Goal: Information Seeking & Learning: Check status

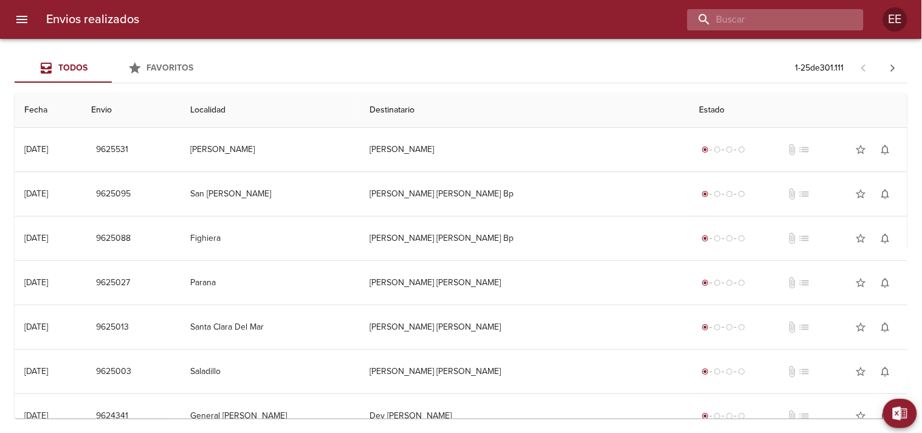
click at [772, 10] on input "buscar" at bounding box center [765, 19] width 156 height 21
type input "manteola [PERSON_NAME]"
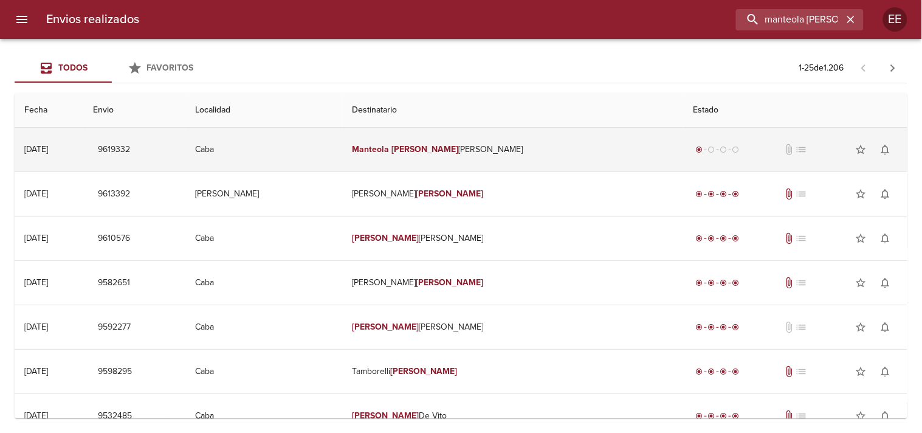
click at [405, 164] on td "Manteola [PERSON_NAME]" at bounding box center [513, 150] width 342 height 44
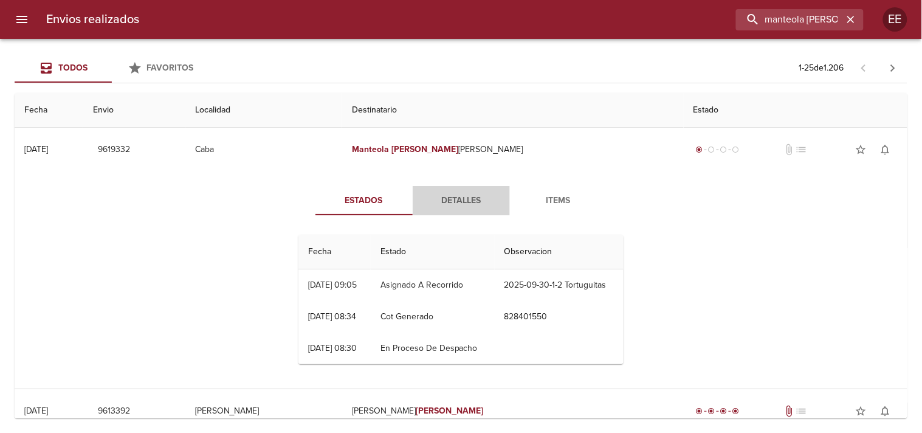
click at [455, 193] on span "Detalles" at bounding box center [461, 200] width 83 height 15
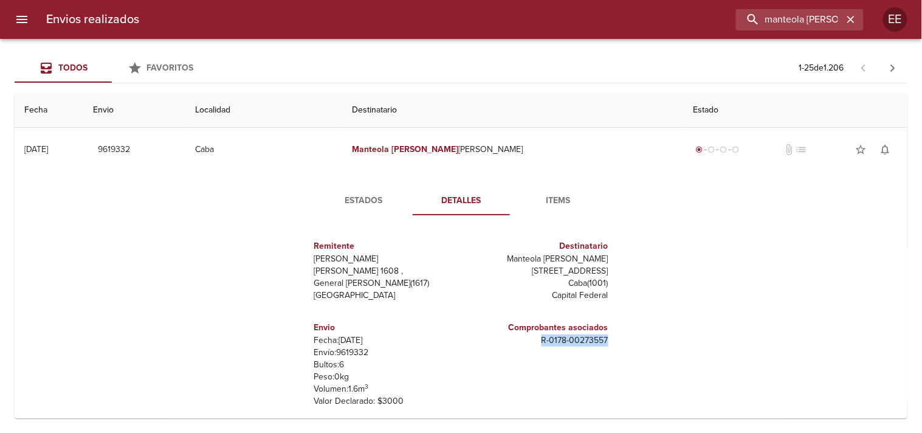
drag, startPoint x: 541, startPoint y: 348, endPoint x: 612, endPoint y: 345, distance: 70.6
click at [612, 345] on div "Remitente [PERSON_NAME] Raul [STREET_ADDRESS][PERSON_NAME] Destinatario Manteol…" at bounding box center [461, 346] width 335 height 242
copy p "R - 0178 - 00273557"
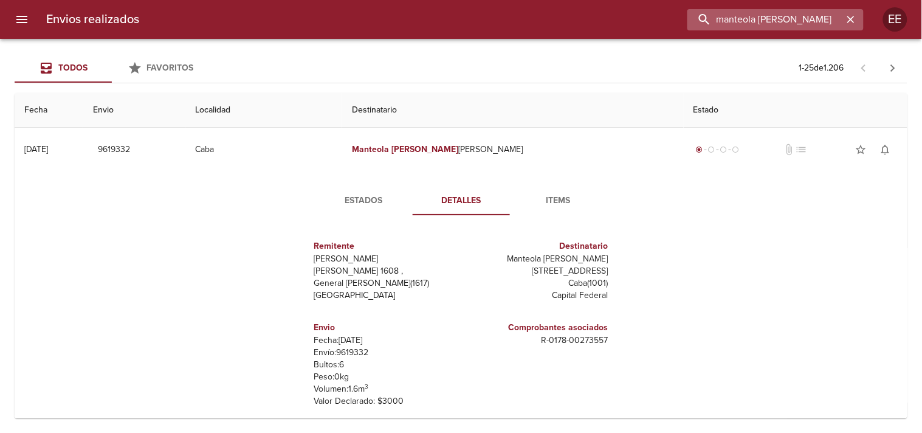
click at [788, 25] on input "manteola [PERSON_NAME]" at bounding box center [765, 19] width 156 height 21
type input "[DEMOGRAPHIC_DATA][PERSON_NAME]"
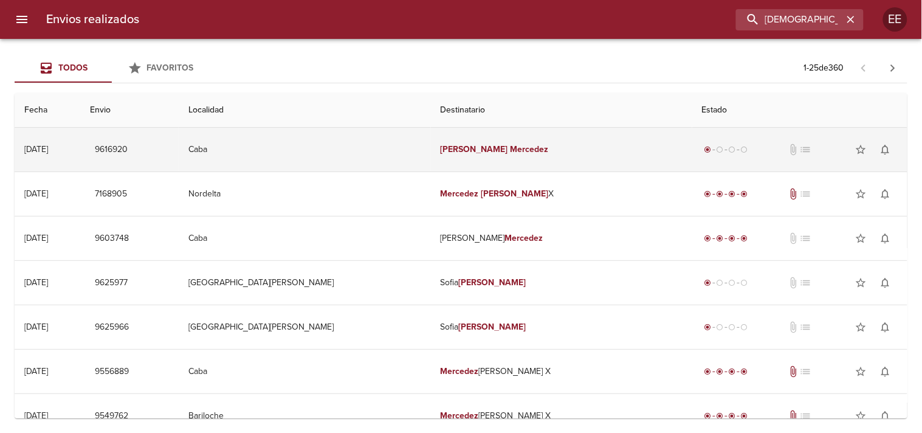
click at [510, 146] on em "Mercedez" at bounding box center [529, 149] width 38 height 10
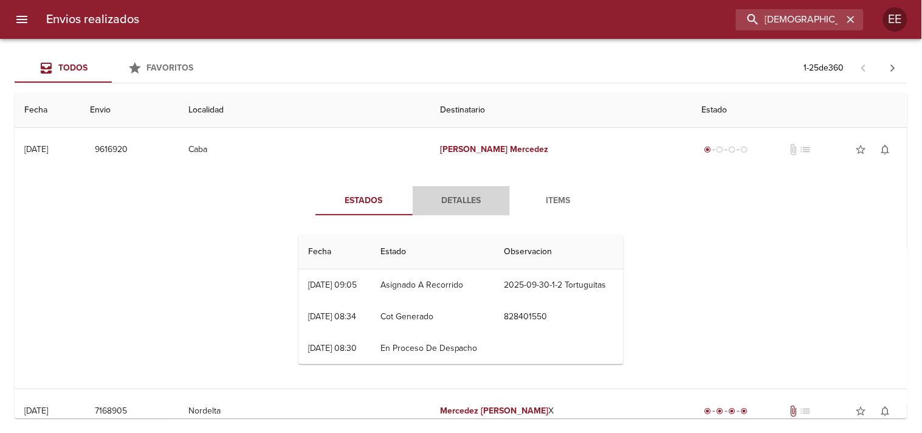
click at [459, 194] on span "Detalles" at bounding box center [461, 200] width 83 height 15
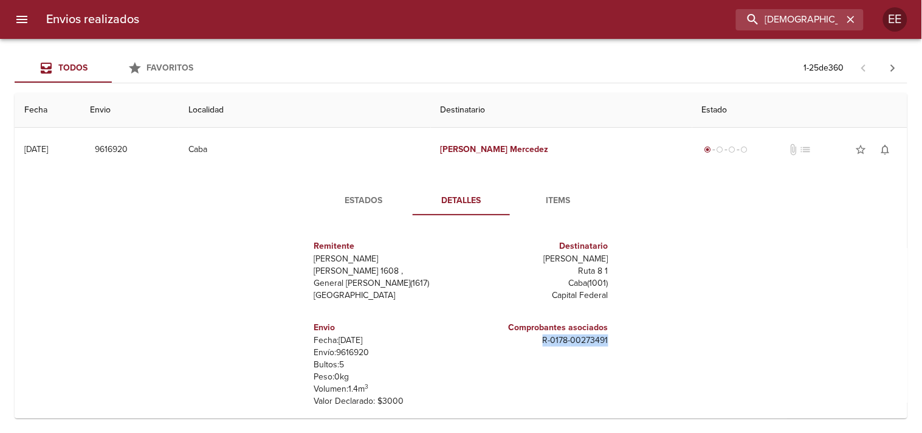
drag, startPoint x: 535, startPoint y: 353, endPoint x: 616, endPoint y: 345, distance: 81.2
click at [616, 345] on div "Remitente [PERSON_NAME] [PERSON_NAME] 1608 , General [PERSON_NAME] ( 1617 ) [GE…" at bounding box center [461, 346] width 335 height 243
copy p "R - 0178 - 00273491"
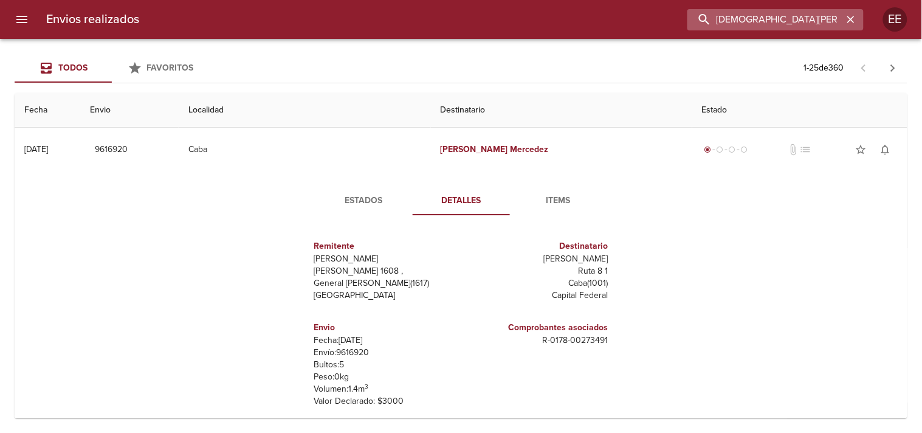
click at [765, 18] on input "[DEMOGRAPHIC_DATA][PERSON_NAME]" at bounding box center [765, 19] width 156 height 21
type input "[PERSON_NAME]"
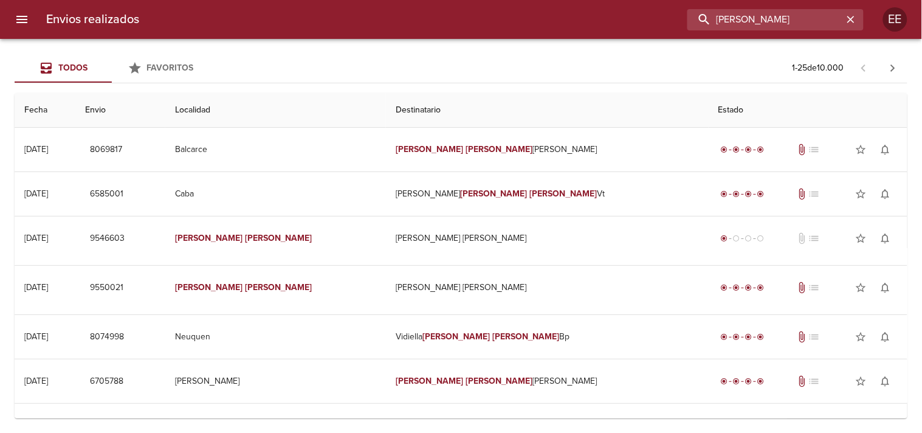
drag, startPoint x: 789, startPoint y: 22, endPoint x: 656, endPoint y: 15, distance: 132.7
click at [656, 15] on div "[PERSON_NAME]" at bounding box center [506, 19] width 715 height 21
type input "dorronzoro"
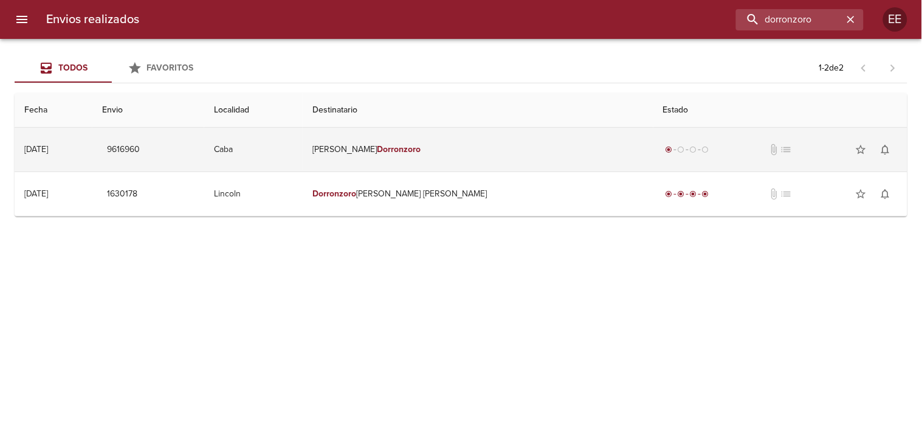
click at [416, 159] on td "[PERSON_NAME]" at bounding box center [478, 150] width 350 height 44
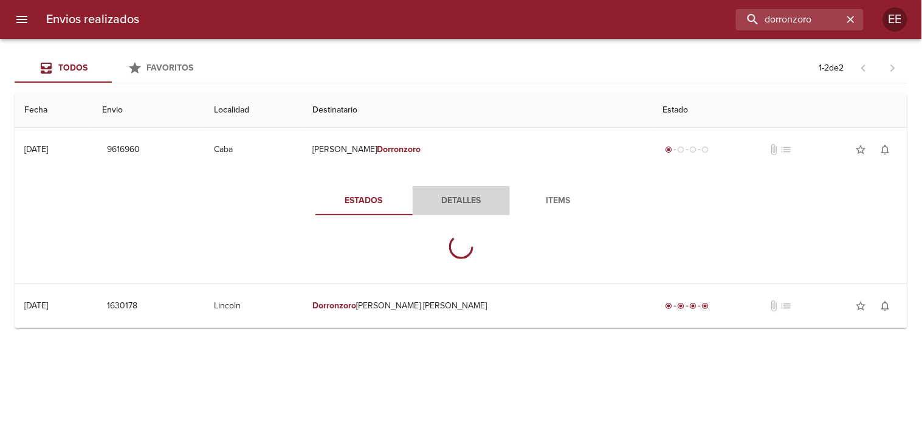
click at [462, 205] on span "Detalles" at bounding box center [461, 200] width 83 height 15
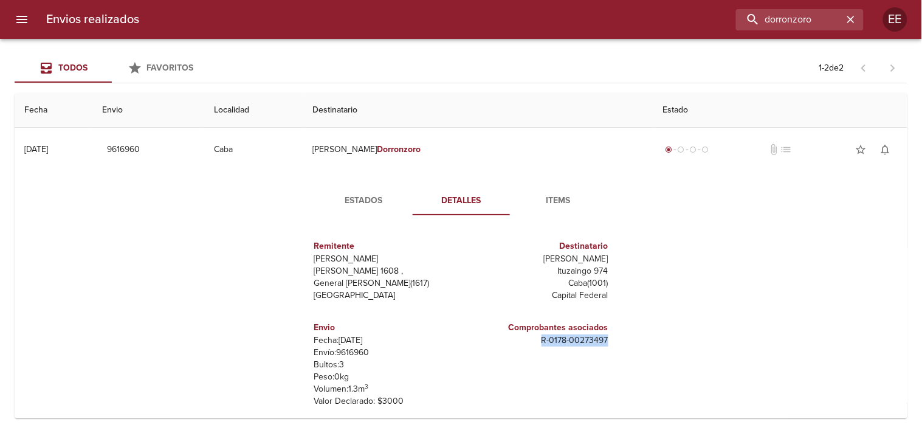
drag, startPoint x: 531, startPoint y: 339, endPoint x: 605, endPoint y: 339, distance: 74.1
click at [605, 339] on div "Comprobantes asociados R - 0178 - 00273497" at bounding box center [537, 364] width 152 height 106
copy p "R - 0178 - 00273497"
click at [784, 14] on input "dorronzoro" at bounding box center [765, 19] width 156 height 21
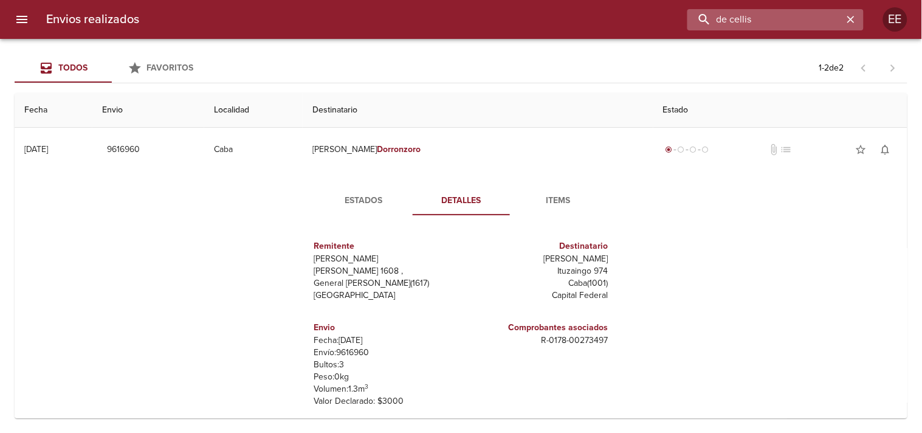
type input "de cellis"
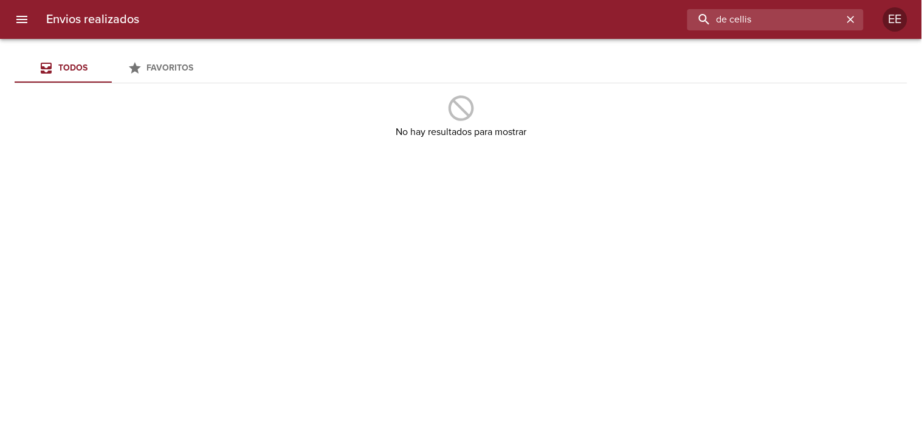
drag, startPoint x: 677, startPoint y: 17, endPoint x: 636, endPoint y: 17, distance: 40.7
click at [638, 17] on div "de cellis" at bounding box center [506, 19] width 715 height 21
click at [726, 20] on input "cellis" at bounding box center [765, 19] width 156 height 21
type input "cillis"
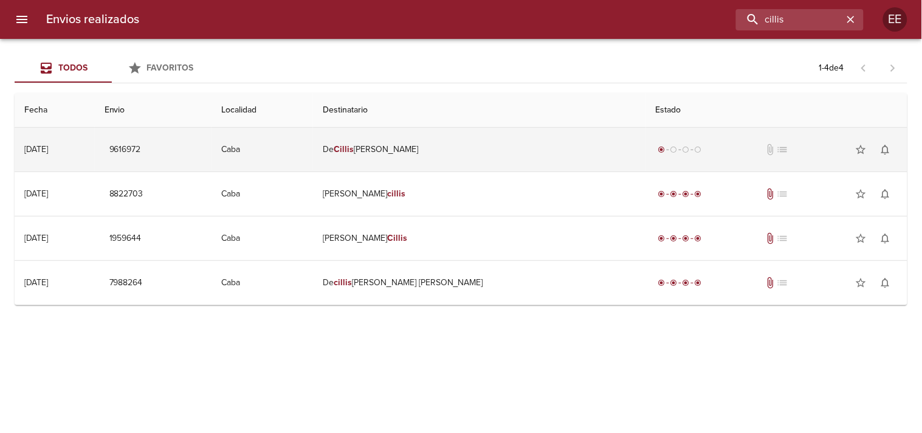
click at [397, 143] on td "De [PERSON_NAME]" at bounding box center [479, 150] width 333 height 44
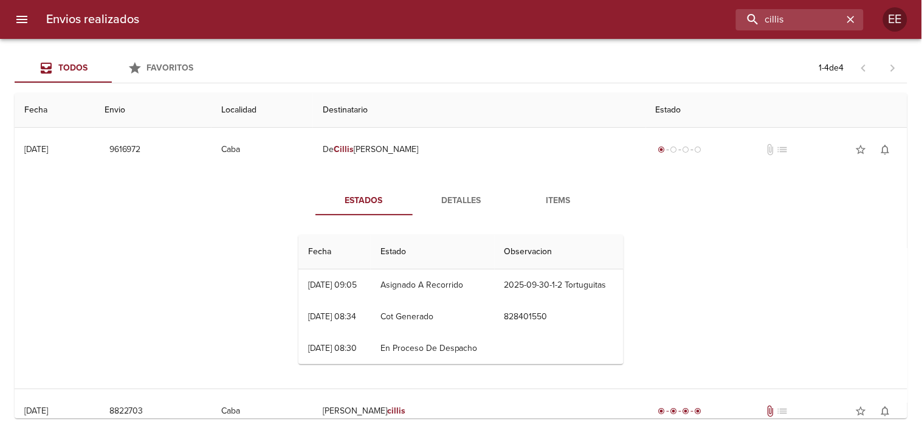
click at [454, 202] on span "Detalles" at bounding box center [461, 200] width 83 height 15
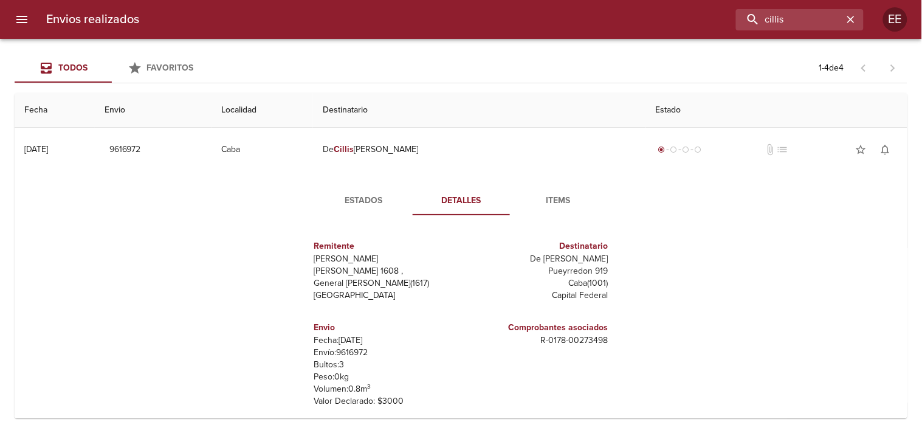
scroll to position [67, 0]
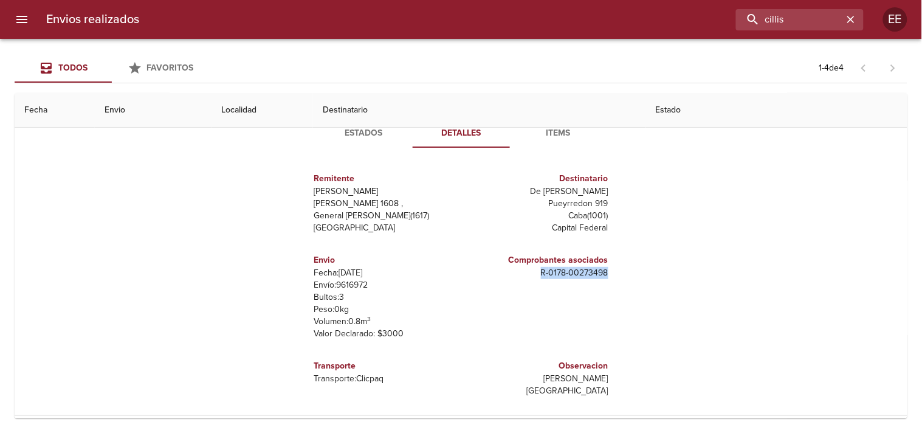
drag, startPoint x: 535, startPoint y: 278, endPoint x: 596, endPoint y: 273, distance: 60.9
click at [607, 274] on div "Comprobantes asociados R - 0178 - 00273498" at bounding box center [537, 297] width 152 height 106
copy p "R - 0178 - 00273498"
click at [769, 27] on input "cillis" at bounding box center [765, 19] width 156 height 21
drag, startPoint x: 783, startPoint y: 20, endPoint x: 602, endPoint y: 10, distance: 180.8
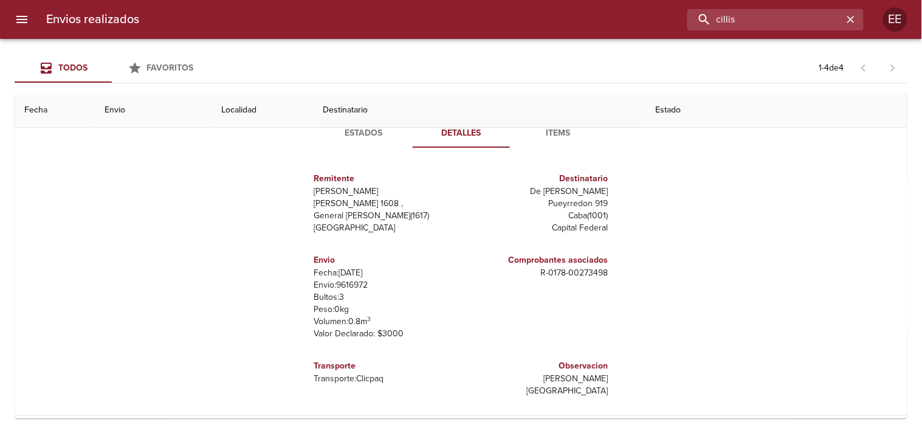
click at [602, 10] on div "cillis" at bounding box center [506, 19] width 715 height 21
type input "r"
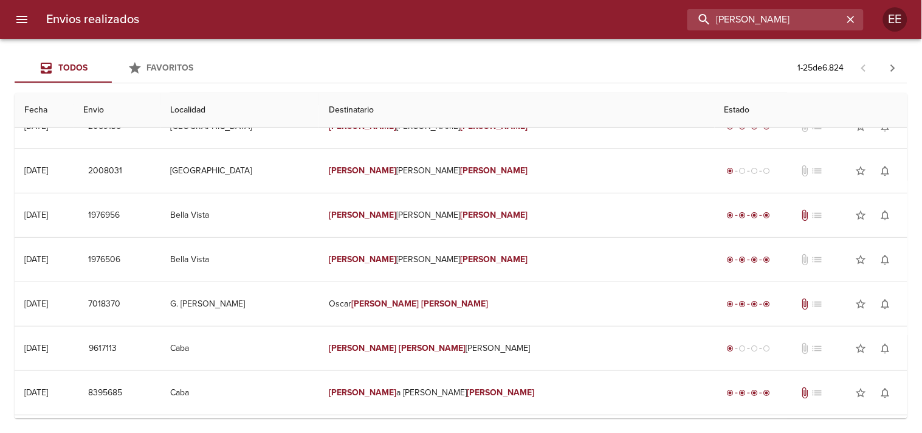
scroll to position [0, 0]
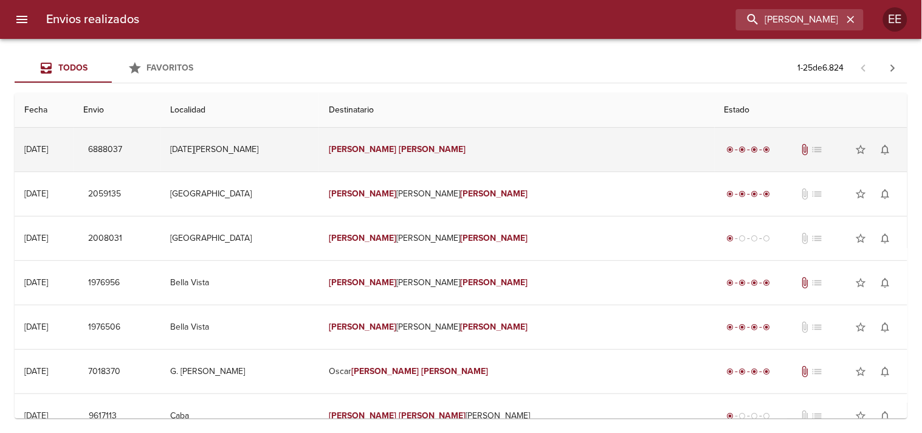
click at [434, 164] on td "[PERSON_NAME]" at bounding box center [517, 150] width 396 height 44
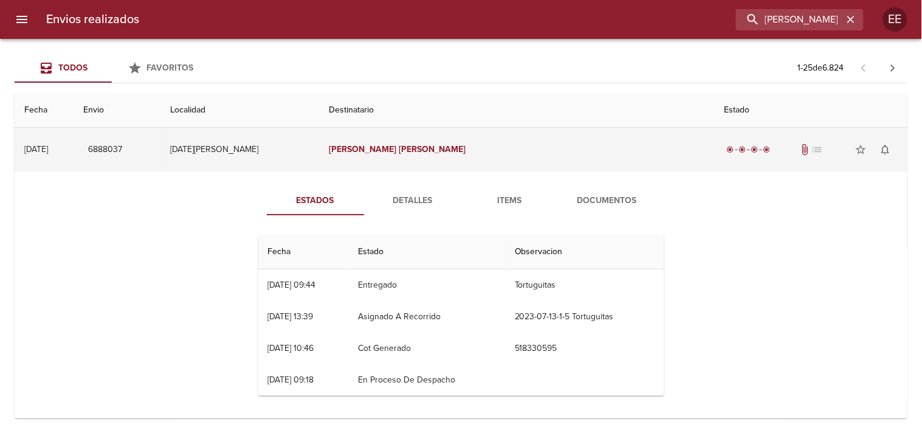
click at [434, 164] on td "[PERSON_NAME]" at bounding box center [517, 150] width 396 height 44
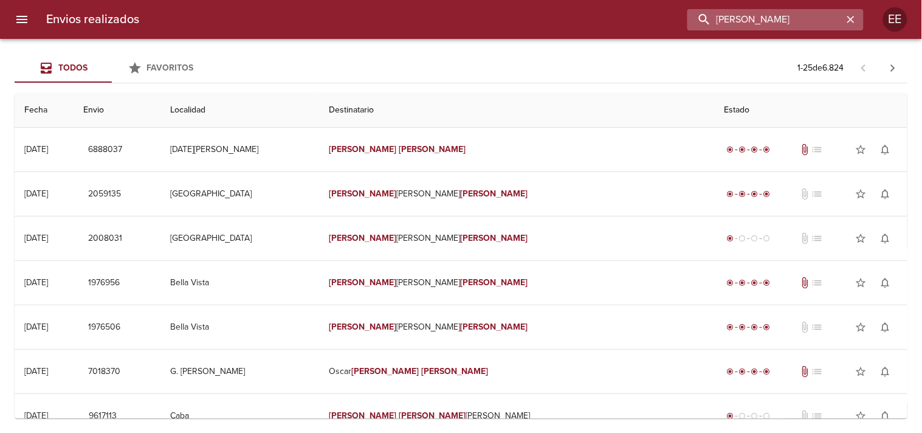
click at [820, 18] on input "[PERSON_NAME]" at bounding box center [765, 19] width 156 height 21
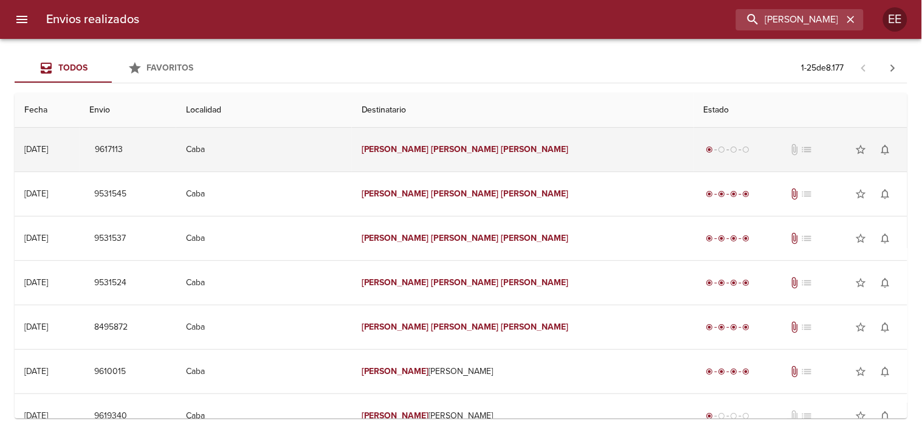
click at [501, 154] on em "[PERSON_NAME]" at bounding box center [534, 149] width 67 height 10
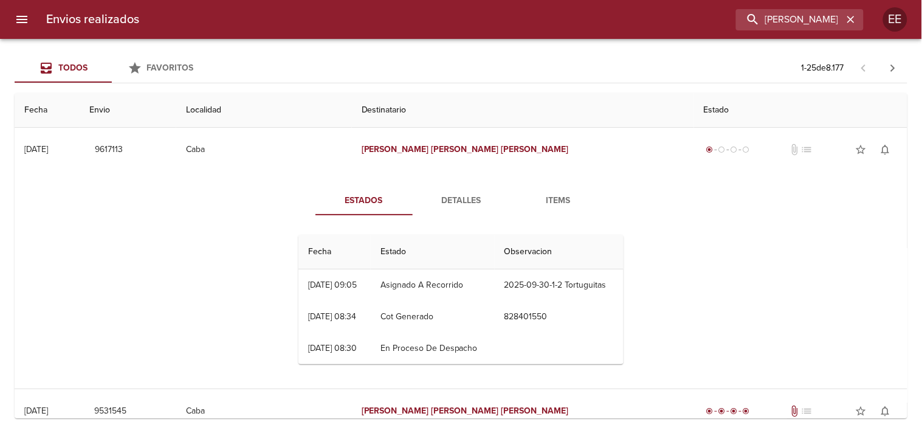
click at [469, 213] on button "Detalles" at bounding box center [461, 200] width 97 height 29
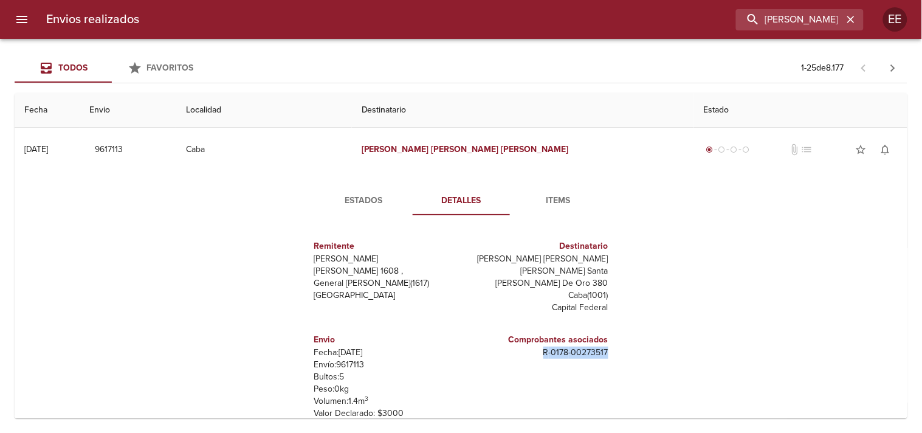
drag, startPoint x: 541, startPoint y: 340, endPoint x: 618, endPoint y: 337, distance: 76.6
click at [618, 337] on div "Remitente Wamaro Tortuguitas Raul [STREET_ADDRESS][PERSON_NAME] Destinatario [P…" at bounding box center [461, 346] width 335 height 243
copy p "R - 0178 - 00273517"
click at [784, 19] on input "[PERSON_NAME] [PERSON_NAME]" at bounding box center [765, 19] width 156 height 21
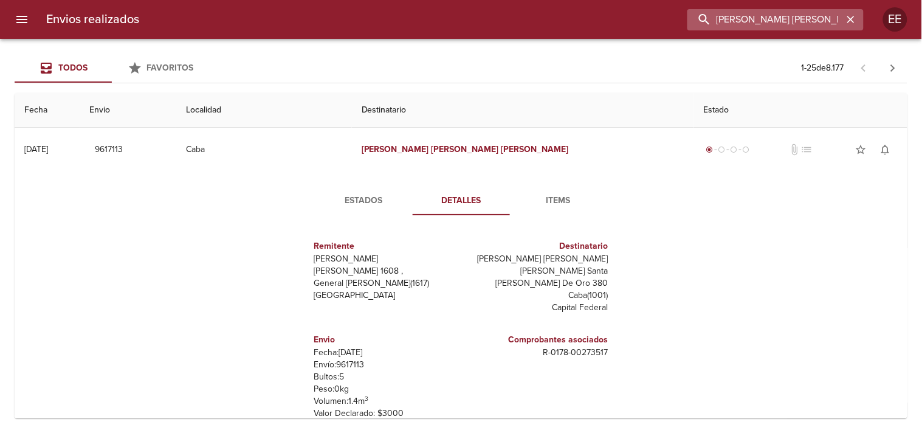
click at [784, 19] on input "[PERSON_NAME] [PERSON_NAME]" at bounding box center [765, 19] width 156 height 21
paste input "[PERSON_NAME]"
type input "[PERSON_NAME]"
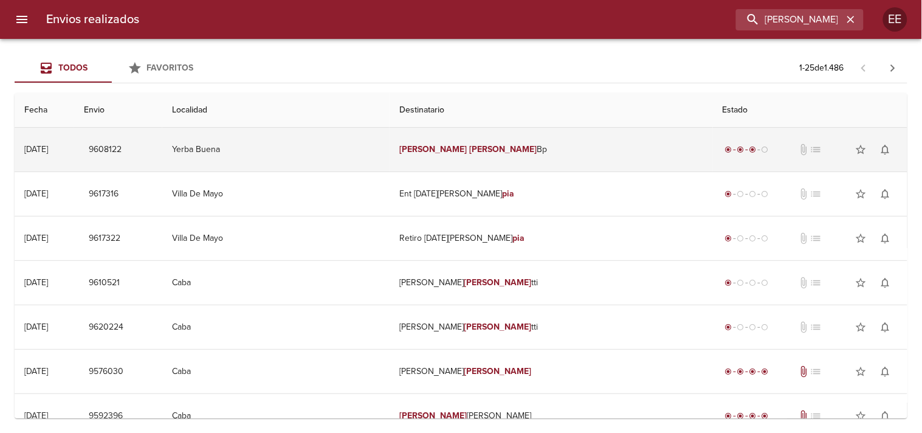
click at [469, 146] on em "[PERSON_NAME]" at bounding box center [502, 149] width 67 height 10
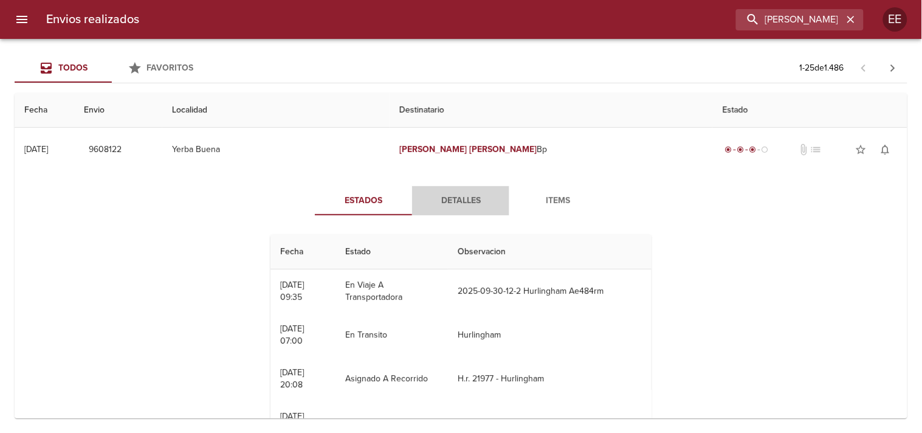
click at [446, 202] on span "Detalles" at bounding box center [460, 200] width 83 height 15
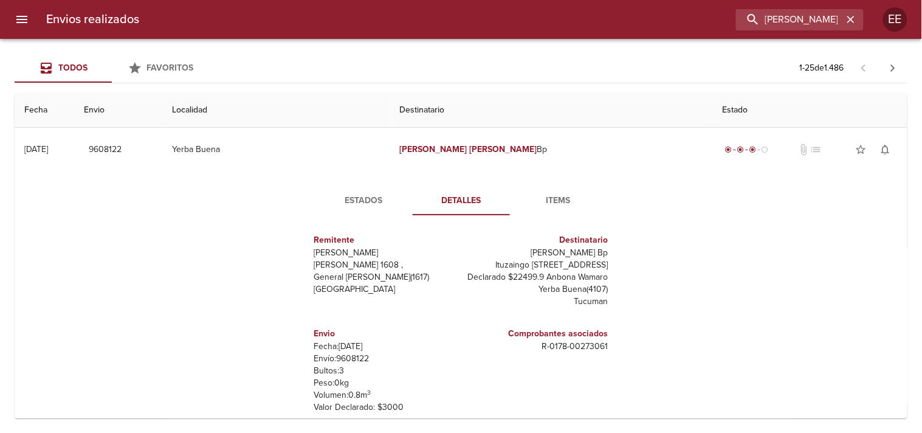
scroll to position [67, 0]
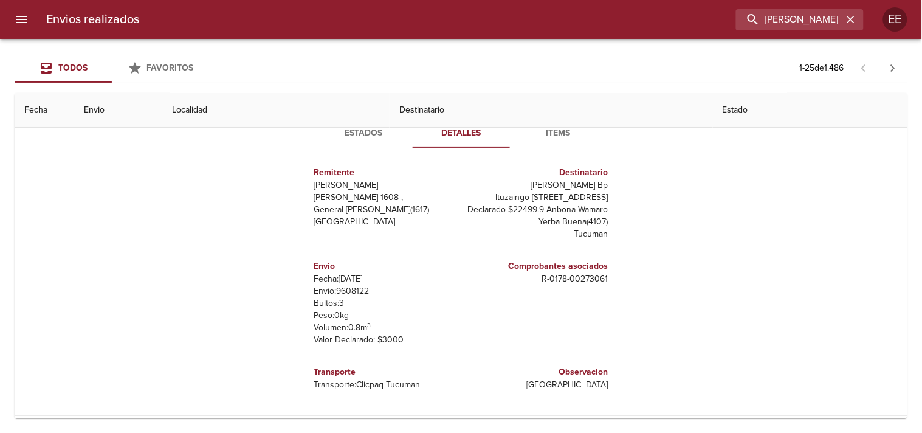
click at [345, 295] on p "Envío: 9608122" at bounding box center [385, 291] width 142 height 12
copy p "9608122"
click at [801, 14] on input "[PERSON_NAME]" at bounding box center [765, 19] width 156 height 21
drag, startPoint x: 740, startPoint y: 21, endPoint x: 642, endPoint y: 22, distance: 98.5
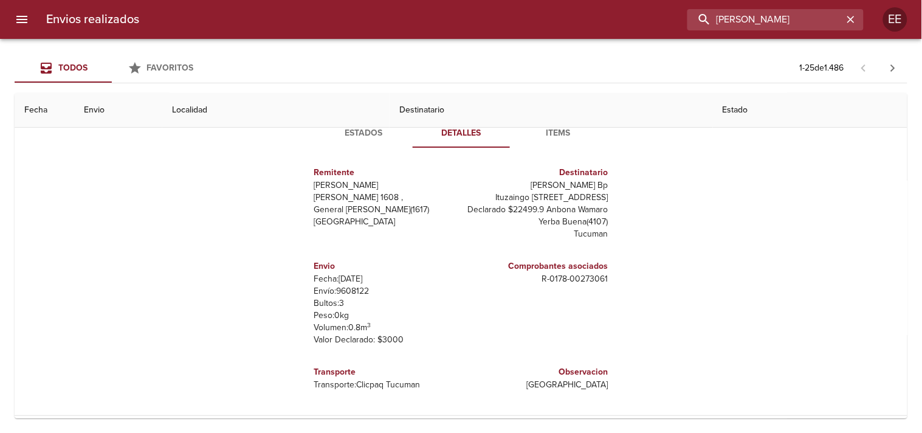
click at [642, 22] on div "[PERSON_NAME]" at bounding box center [506, 19] width 715 height 21
type input "[PERSON_NAME] [PERSON_NAME]"
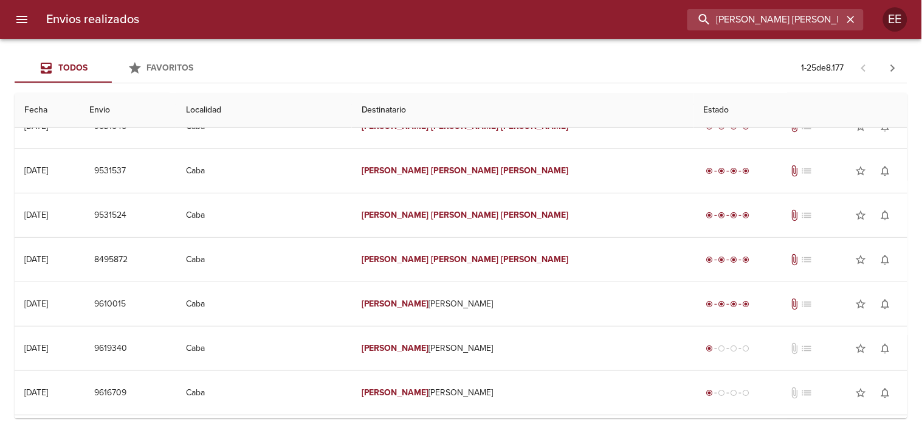
scroll to position [0, 0]
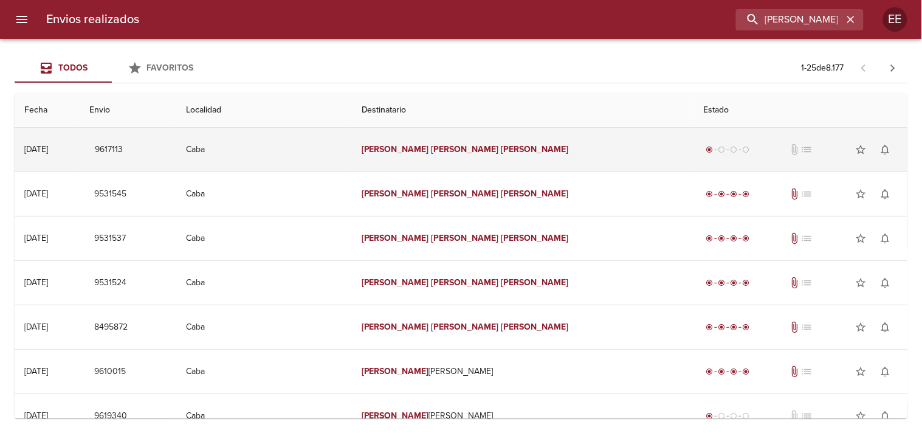
click at [572, 167] on td "[PERSON_NAME] [PERSON_NAME]" at bounding box center [523, 150] width 342 height 44
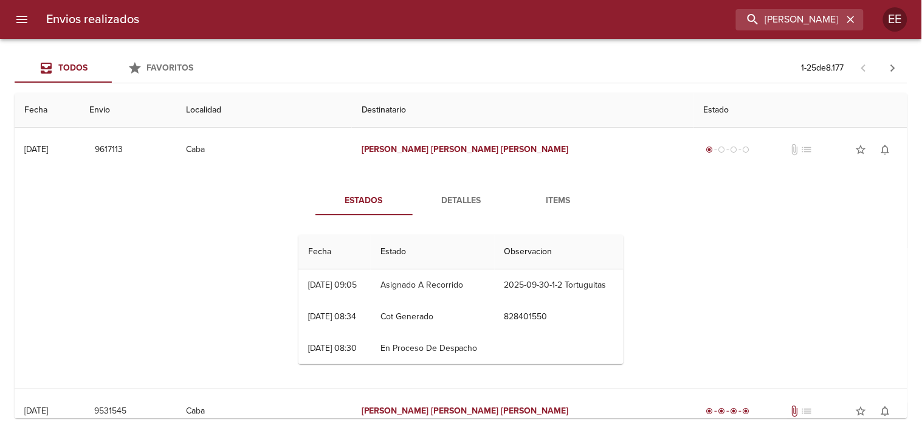
click at [476, 198] on span "Detalles" at bounding box center [461, 200] width 83 height 15
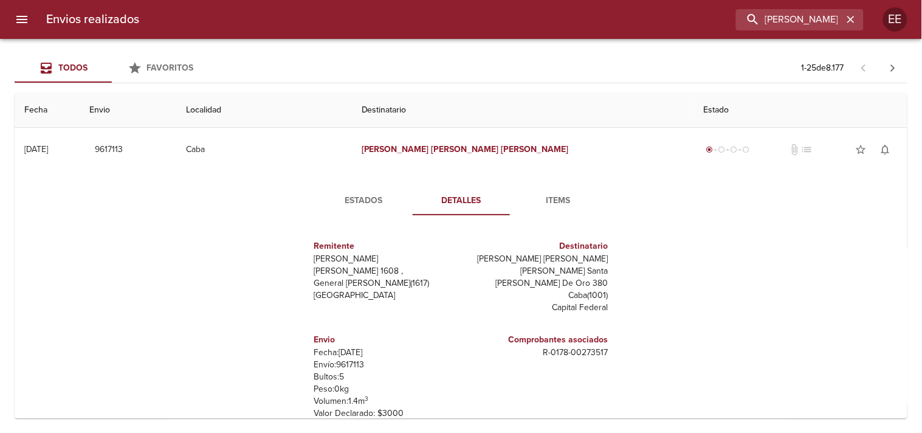
click at [537, 346] on p "R - 0178 - 00273517" at bounding box center [537, 352] width 142 height 12
drag, startPoint x: 538, startPoint y: 341, endPoint x: 602, endPoint y: 342, distance: 64.4
click at [610, 343] on div "Remitente Wamaro Tortuguitas Raul [STREET_ADDRESS][PERSON_NAME] Destinatario [P…" at bounding box center [461, 346] width 335 height 243
copy p "R - 0178 - 00273517"
click at [776, 22] on input "[PERSON_NAME] [PERSON_NAME]" at bounding box center [765, 19] width 156 height 21
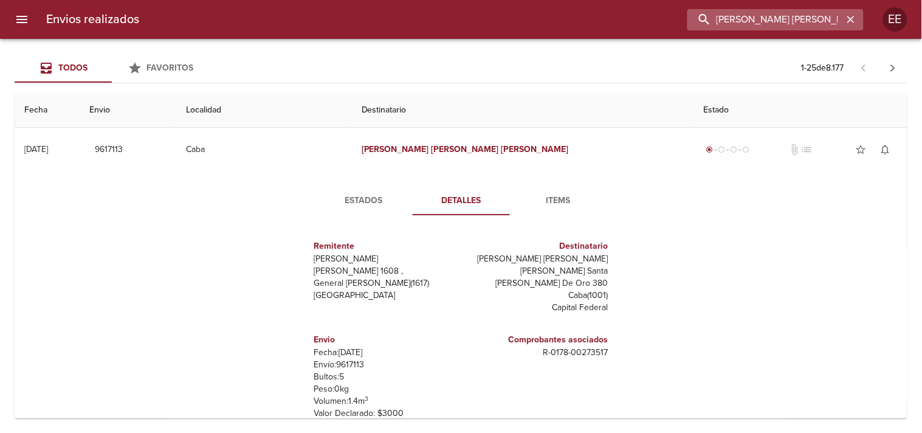
click at [776, 22] on input "[PERSON_NAME] [PERSON_NAME]" at bounding box center [765, 19] width 156 height 21
type input "[PERSON_NAME] [PERSON_NAME]"
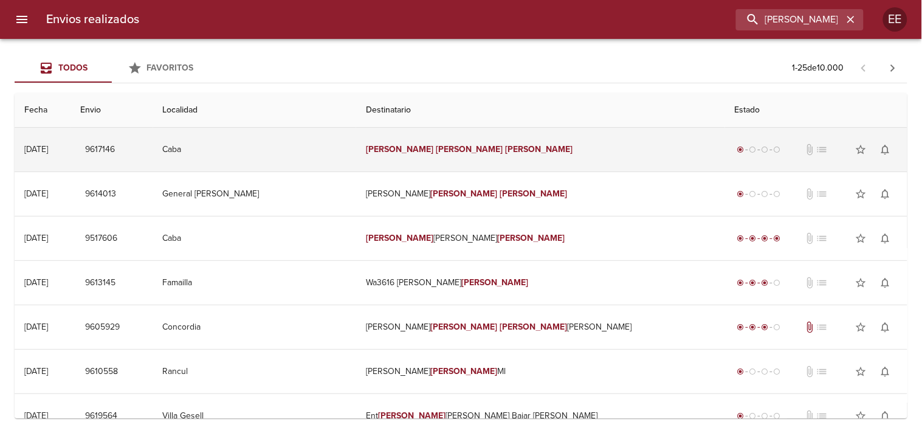
drag, startPoint x: 495, startPoint y: 143, endPoint x: 504, endPoint y: 134, distance: 13.3
click at [498, 143] on td "[PERSON_NAME] [PERSON_NAME]" at bounding box center [540, 150] width 369 height 44
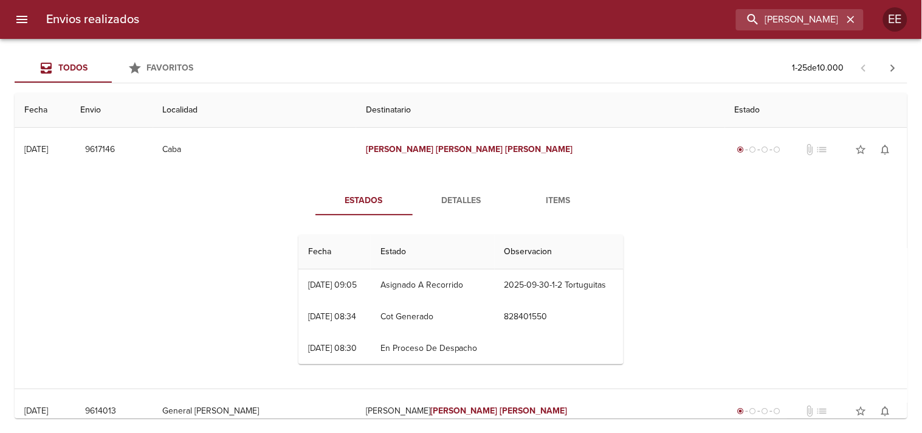
click at [464, 188] on button "Detalles" at bounding box center [461, 200] width 97 height 29
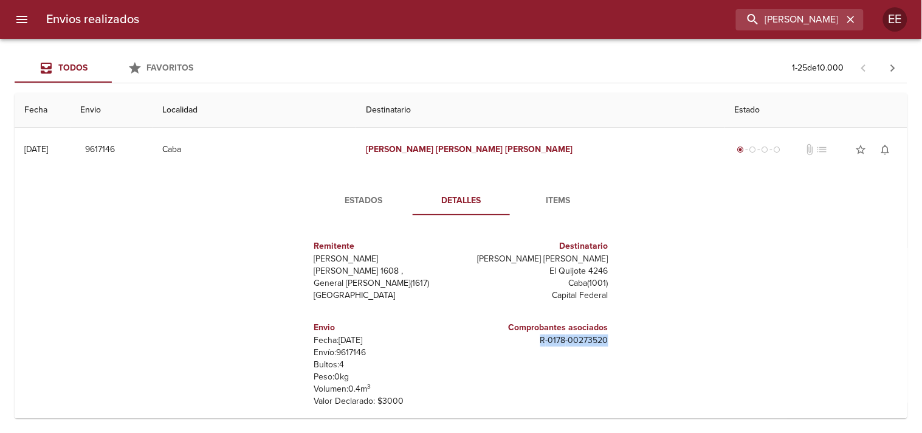
drag, startPoint x: 537, startPoint y: 343, endPoint x: 605, endPoint y: 340, distance: 67.5
click at [603, 342] on p "R - 0178 - 00273520" at bounding box center [537, 340] width 142 height 12
copy p "R - 0178 - 00273520"
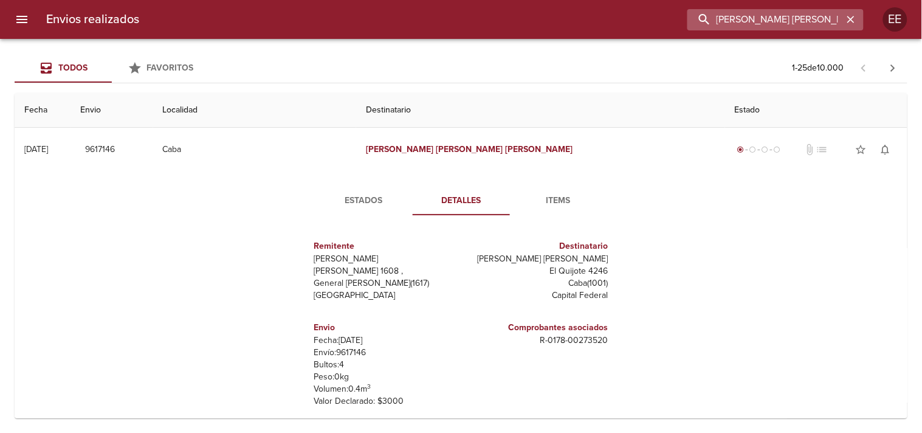
click at [799, 22] on input "[PERSON_NAME] [PERSON_NAME]" at bounding box center [765, 19] width 156 height 21
type input "[PERSON_NAME]"
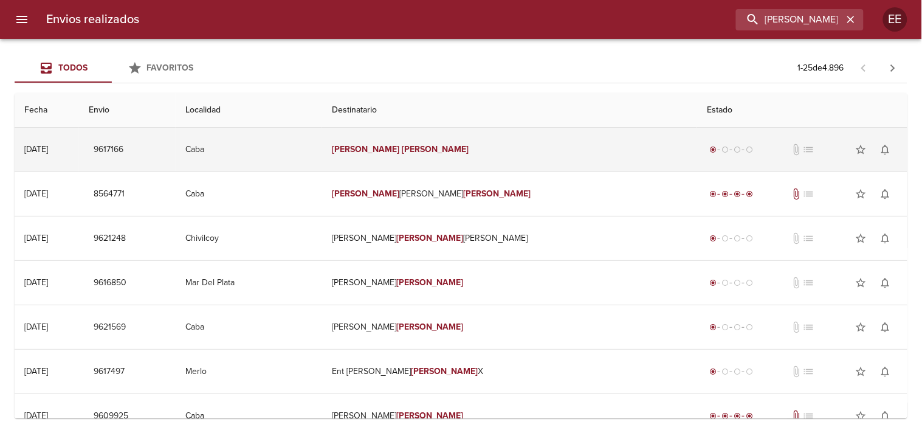
click at [497, 147] on td "[PERSON_NAME]" at bounding box center [509, 150] width 375 height 44
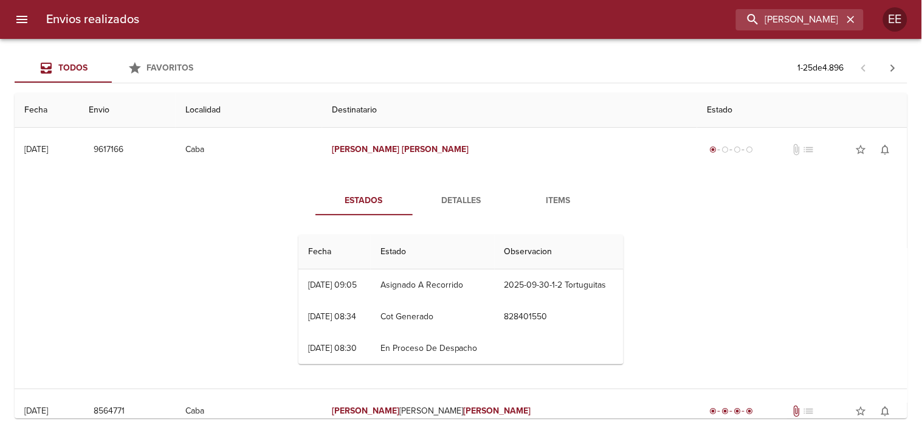
click at [445, 197] on span "Detalles" at bounding box center [461, 200] width 83 height 15
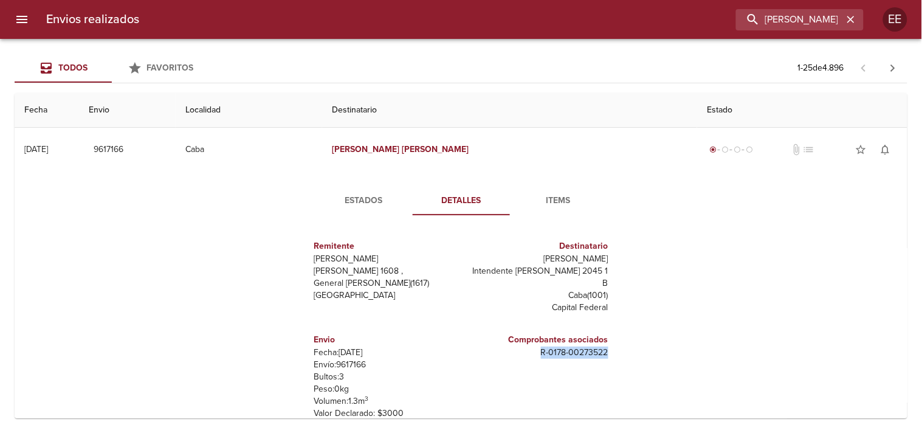
drag, startPoint x: 520, startPoint y: 343, endPoint x: 630, endPoint y: 341, distance: 110.6
click at [641, 337] on div "Estados Detalles Items Remitente [PERSON_NAME] [PERSON_NAME][STREET_ADDRESS][PE…" at bounding box center [460, 326] width 873 height 311
copy p "R - 0178 - 00273522"
click at [791, 22] on input "[PERSON_NAME]" at bounding box center [765, 19] width 156 height 21
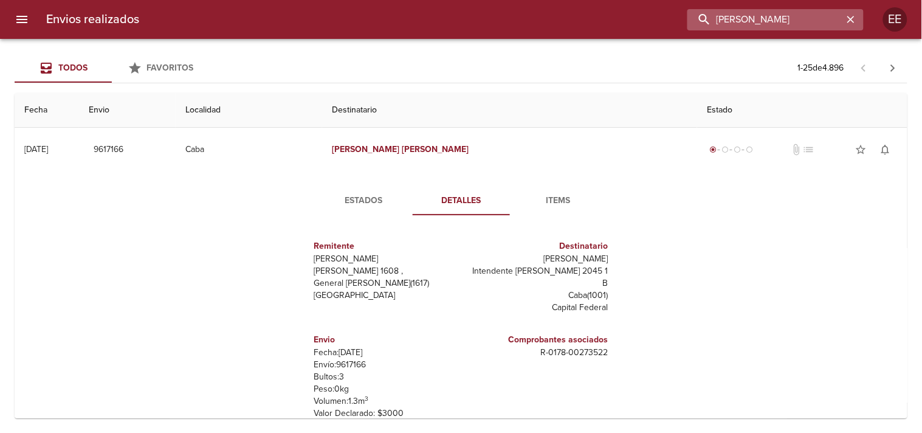
click at [791, 22] on input "[PERSON_NAME]" at bounding box center [765, 19] width 156 height 21
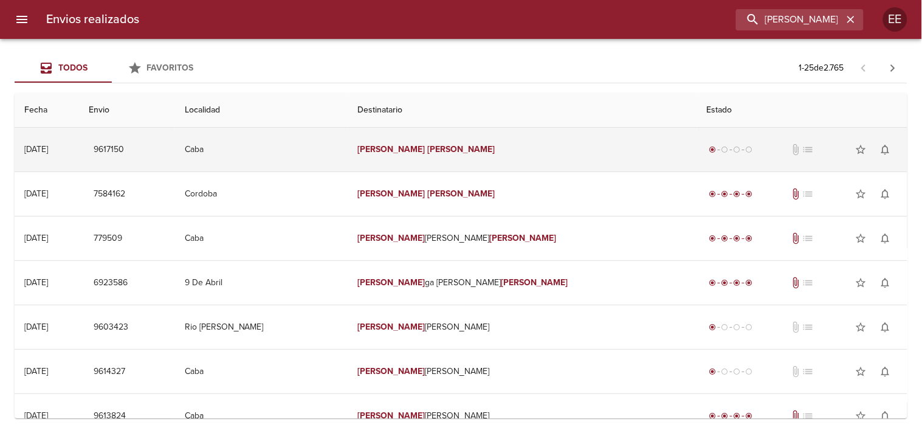
click at [498, 146] on td "[PERSON_NAME]" at bounding box center [522, 150] width 349 height 44
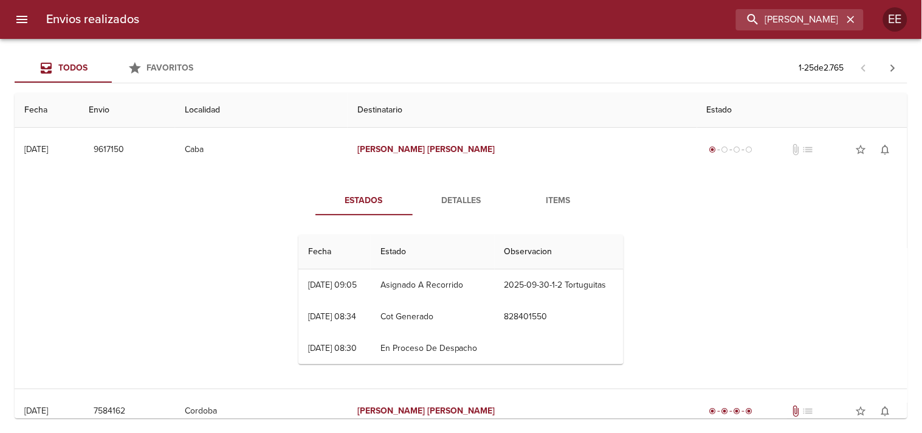
click at [458, 199] on span "Detalles" at bounding box center [461, 200] width 83 height 15
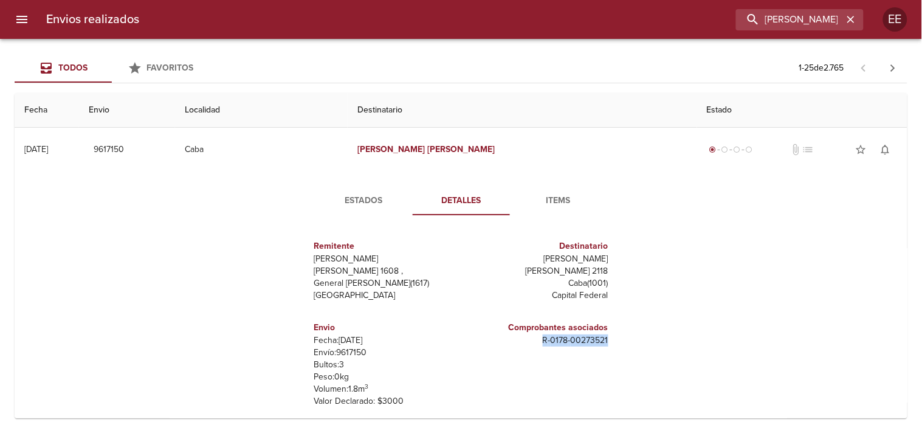
drag, startPoint x: 521, startPoint y: 343, endPoint x: 598, endPoint y: 341, distance: 77.2
click at [614, 340] on div "Remitente [PERSON_NAME] Raul [STREET_ADDRESS][PERSON_NAME] [PERSON_NAME] [PERSO…" at bounding box center [461, 346] width 335 height 242
copy p "R - 0178 - 00273521"
click at [791, 30] on div "Envios realizados [PERSON_NAME]" at bounding box center [461, 19] width 922 height 39
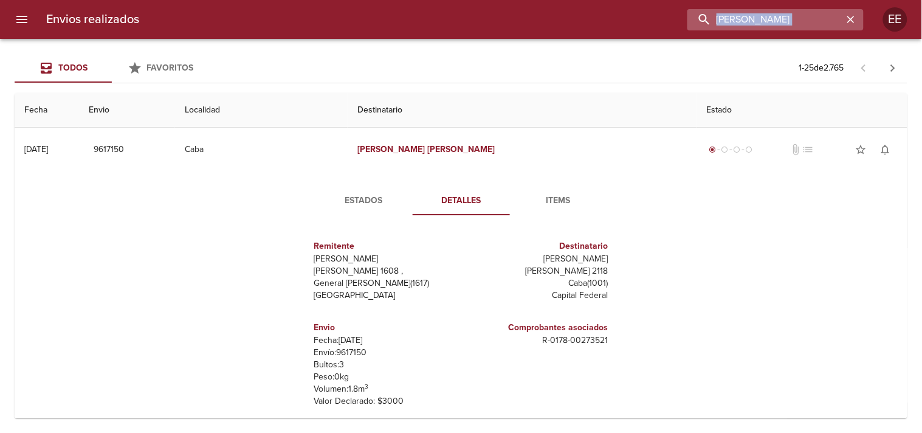
click at [787, 18] on input "[PERSON_NAME]" at bounding box center [765, 19] width 156 height 21
type input "[PERSON_NAME]"
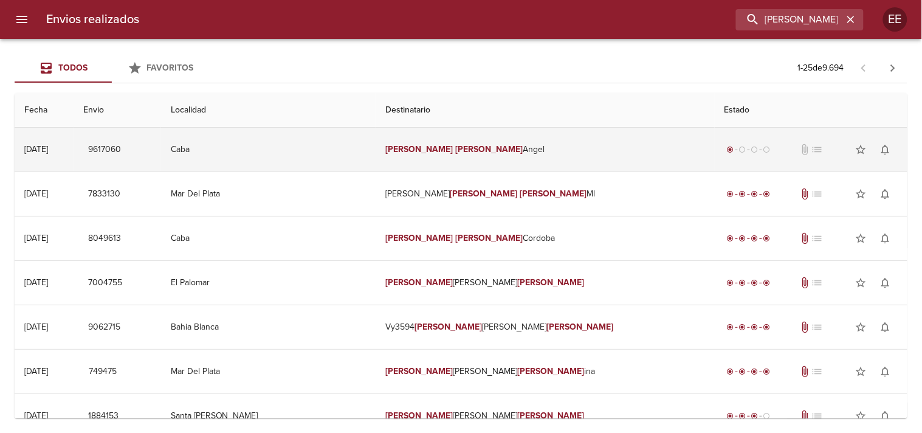
click at [497, 150] on td "[PERSON_NAME]" at bounding box center [545, 150] width 339 height 44
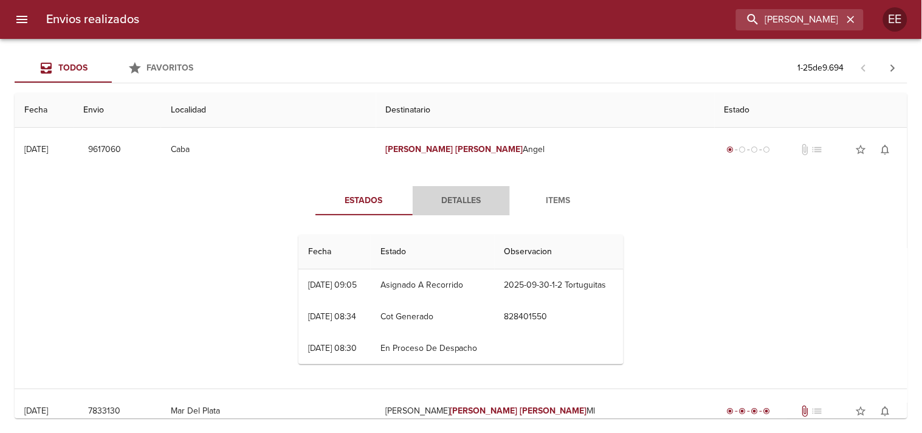
click at [447, 193] on span "Detalles" at bounding box center [461, 200] width 83 height 15
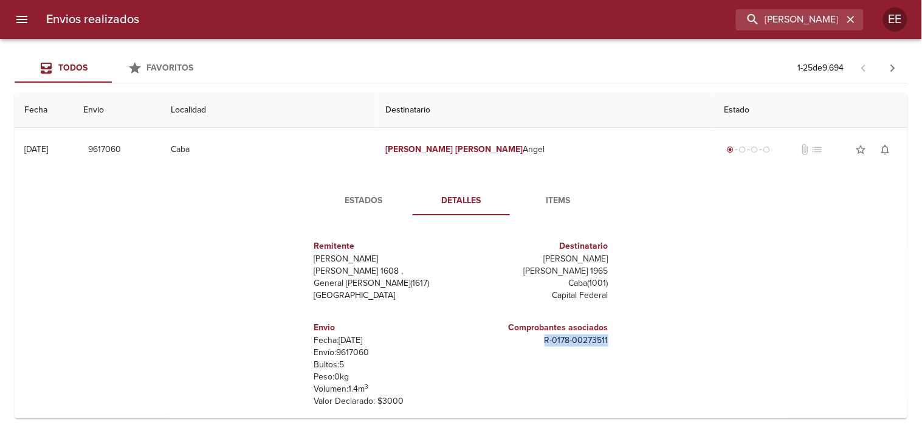
drag, startPoint x: 533, startPoint y: 337, endPoint x: 608, endPoint y: 337, distance: 74.8
click at [608, 337] on div "Comprobantes asociados R - 0178 - 00273511" at bounding box center [537, 364] width 152 height 106
click at [769, 28] on input "[PERSON_NAME]" at bounding box center [765, 19] width 156 height 21
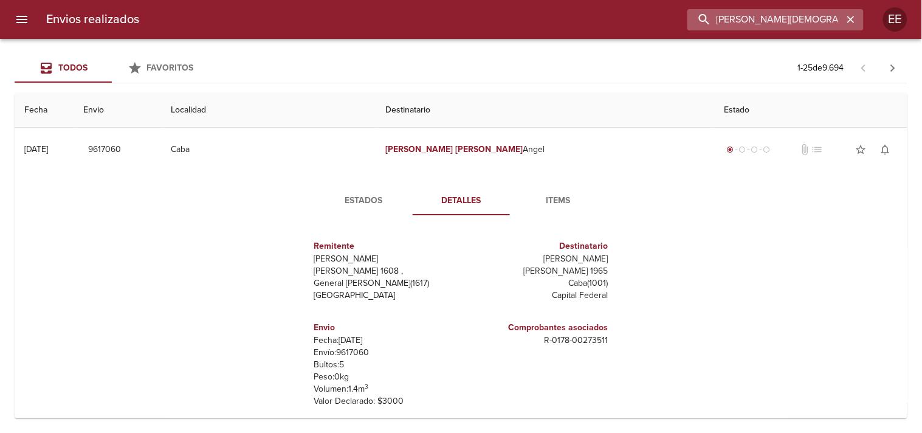
type input "[PERSON_NAME][DEMOGRAPHIC_DATA]"
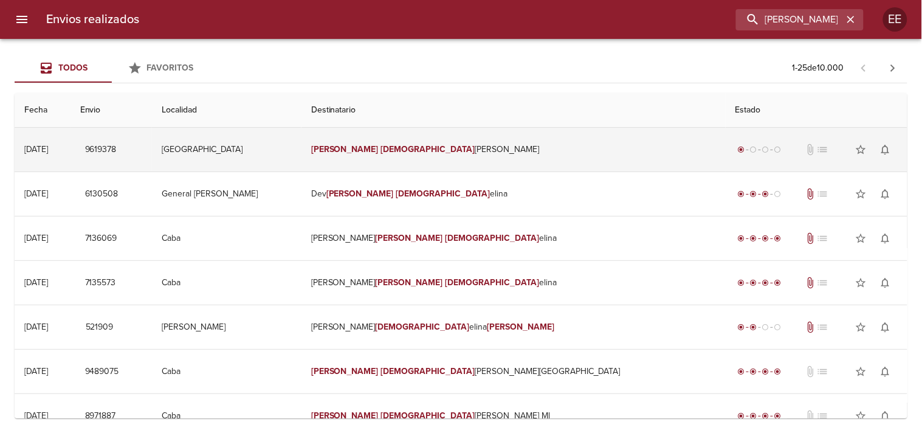
click at [453, 154] on em "[DEMOGRAPHIC_DATA]" at bounding box center [428, 149] width 94 height 10
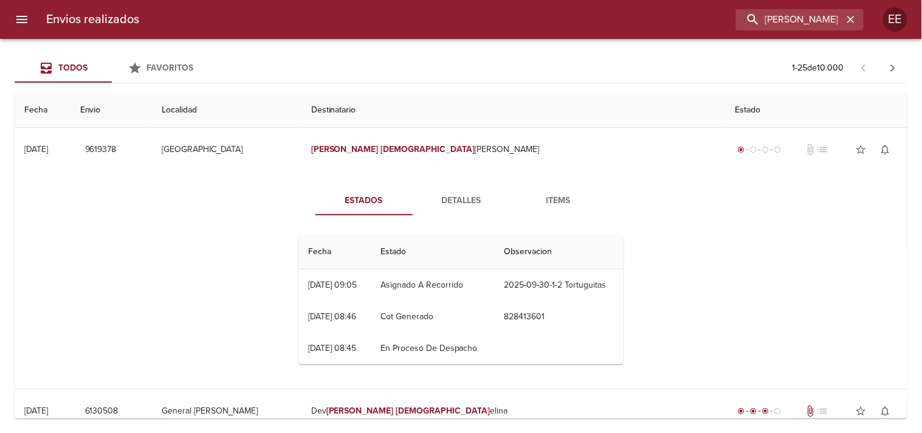
click at [445, 220] on div "Estados Detalles Items Fecha Estado Observacion 29/09 [DATE] 09:05 Asignado A R…" at bounding box center [461, 280] width 352 height 188
click at [450, 208] on button "Detalles" at bounding box center [461, 200] width 97 height 29
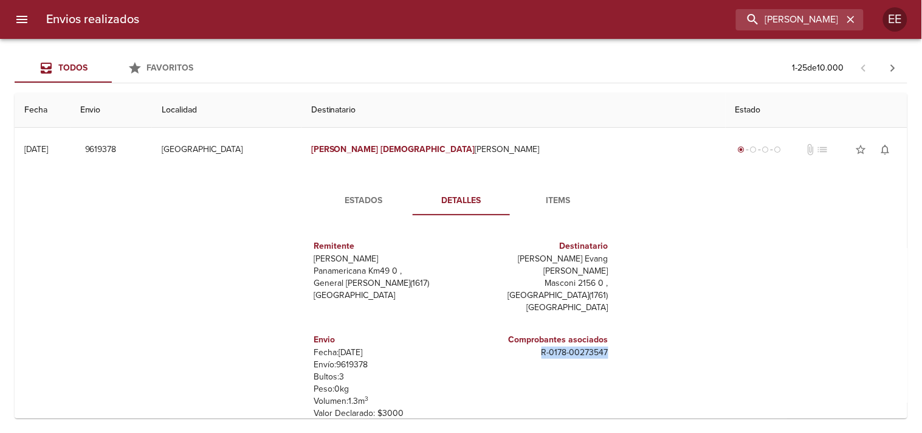
drag, startPoint x: 521, startPoint y: 348, endPoint x: 621, endPoint y: 347, distance: 100.3
click at [631, 348] on div "Estados Detalles Items Remitente Wamaro Tortuguitas Panamericana Km49 0 , Gener…" at bounding box center [461, 327] width 352 height 282
click at [815, 19] on input "[PERSON_NAME][DEMOGRAPHIC_DATA]" at bounding box center [765, 19] width 156 height 21
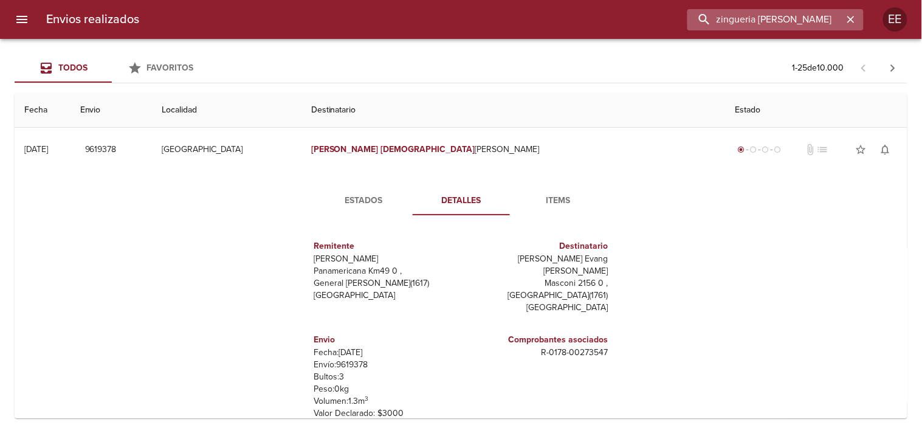
type input "zingueria [PERSON_NAME]"
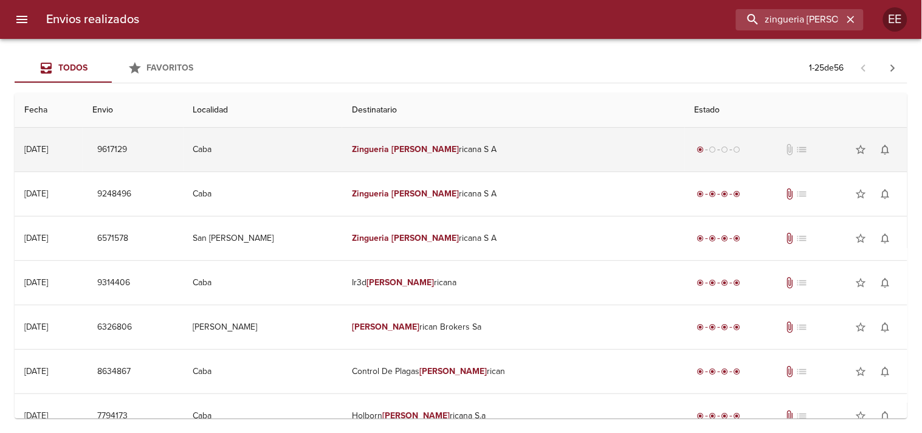
click at [526, 146] on td "Zingueria [PERSON_NAME] S A" at bounding box center [513, 150] width 343 height 44
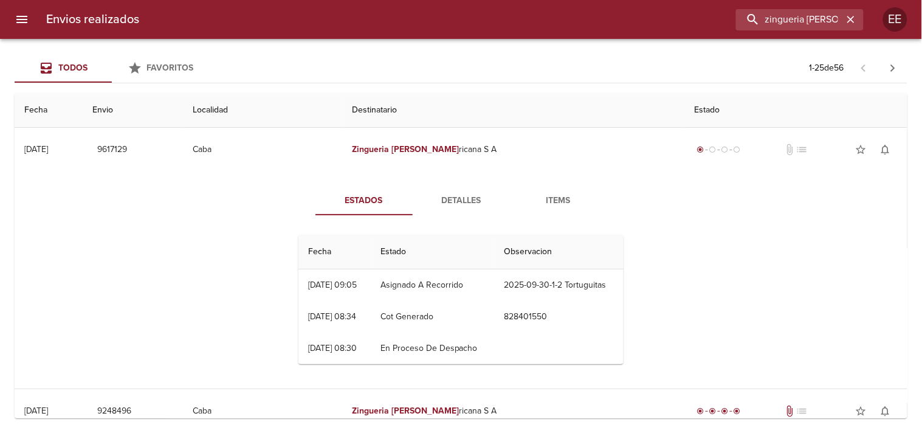
click at [459, 204] on span "Detalles" at bounding box center [461, 200] width 83 height 15
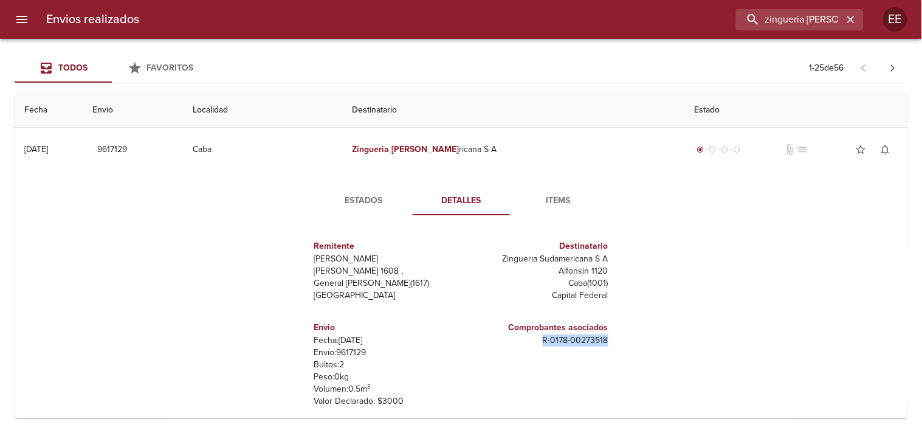
drag, startPoint x: 525, startPoint y: 349, endPoint x: 616, endPoint y: 349, distance: 90.6
click at [616, 349] on div "Remitente Wamaro Tortuguitas [PERSON_NAME] 1608 , General [PERSON_NAME] ( 1617 …" at bounding box center [461, 346] width 335 height 243
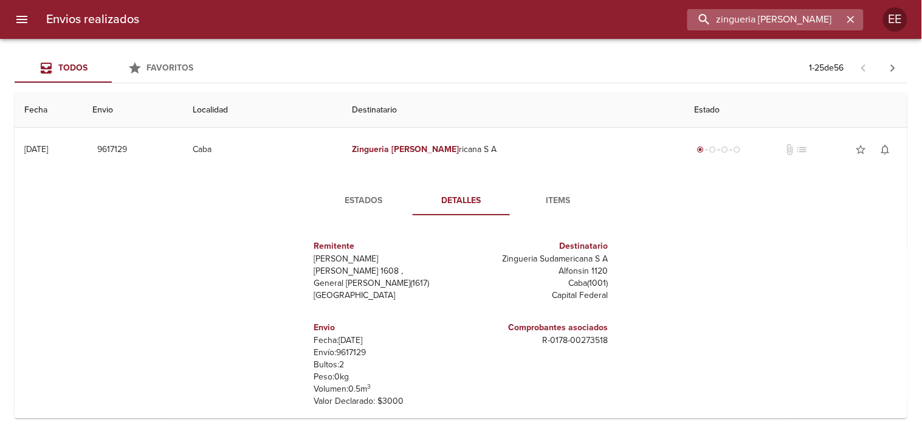
click at [807, 23] on input "zingueria [PERSON_NAME]" at bounding box center [765, 19] width 156 height 21
type input "[PERSON_NAME]"
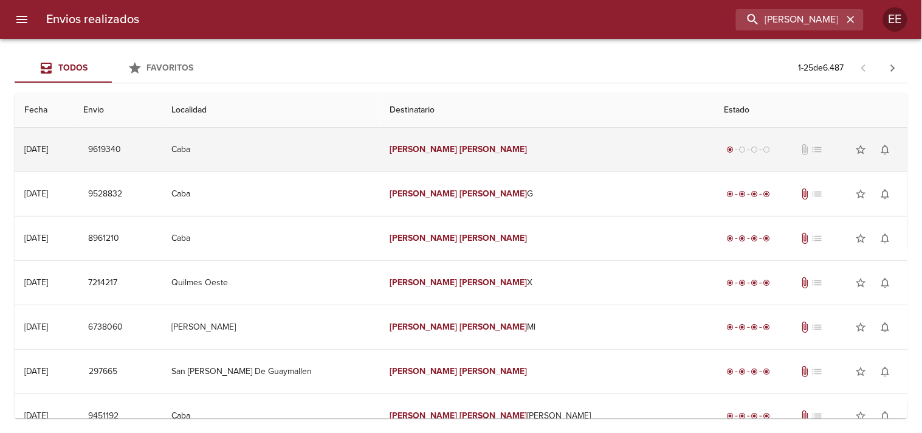
drag, startPoint x: 514, startPoint y: 173, endPoint x: 502, endPoint y: 158, distance: 19.1
click at [513, 173] on td "[PERSON_NAME]" at bounding box center [547, 194] width 334 height 44
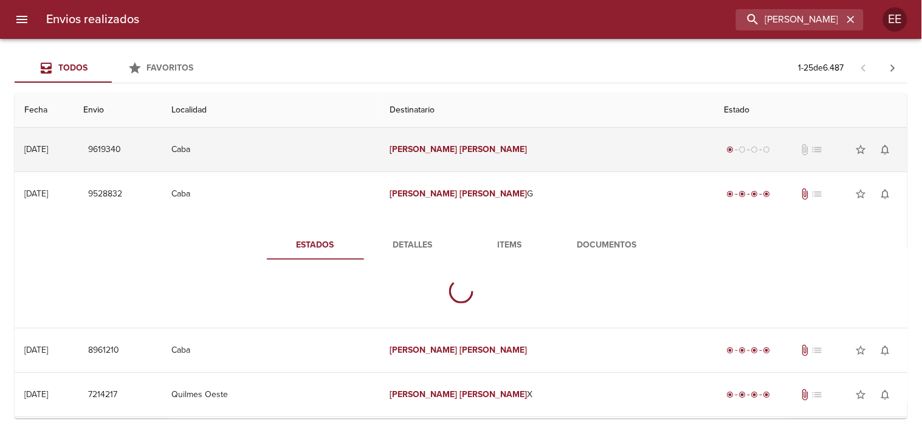
click at [502, 158] on td "[PERSON_NAME]" at bounding box center [547, 150] width 334 height 44
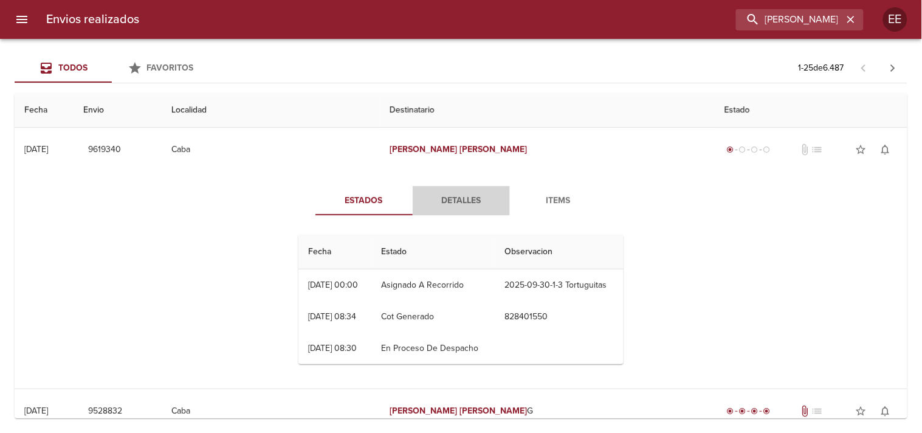
click at [474, 198] on span "Detalles" at bounding box center [461, 200] width 83 height 15
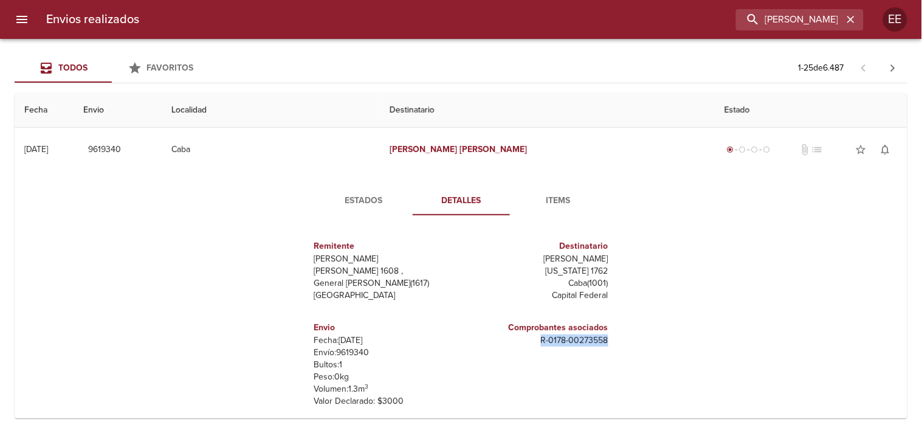
drag, startPoint x: 530, startPoint y: 354, endPoint x: 605, endPoint y: 346, distance: 75.8
click at [605, 346] on div "Comprobantes asociados R - 0178 - 00273558" at bounding box center [537, 364] width 152 height 106
click at [775, 17] on input "[PERSON_NAME]" at bounding box center [765, 19] width 156 height 21
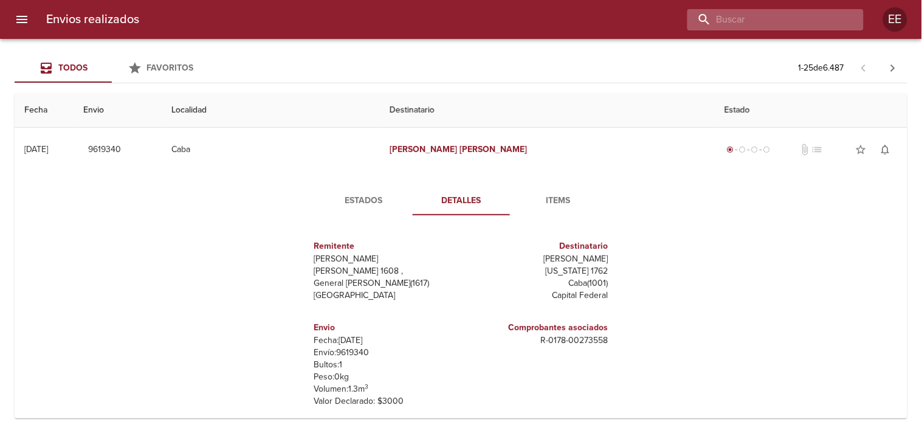
click at [817, 10] on input "buscar" at bounding box center [765, 19] width 156 height 21
type input "[PERSON_NAME]"
drag, startPoint x: 782, startPoint y: 23, endPoint x: 587, endPoint y: 22, distance: 195.1
click at [587, 22] on div "[PERSON_NAME]" at bounding box center [506, 19] width 715 height 21
type input "[PERSON_NAME]"
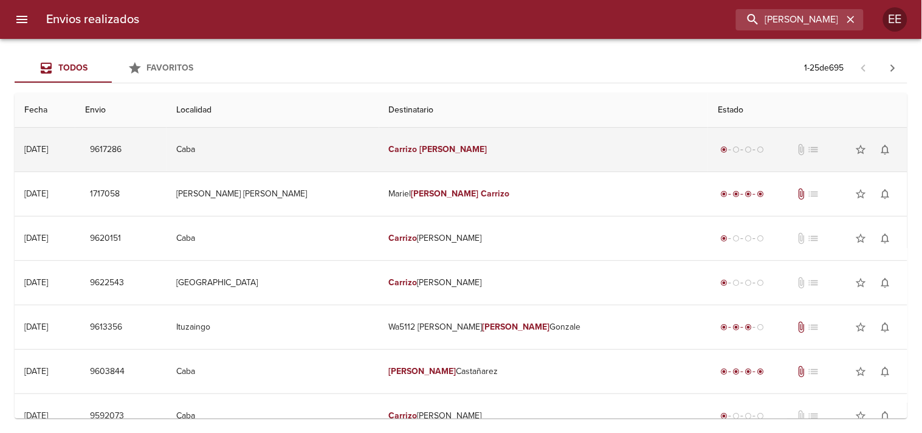
drag, startPoint x: 414, startPoint y: 146, endPoint x: 419, endPoint y: 140, distance: 8.2
click at [415, 145] on em "Carrizo" at bounding box center [403, 149] width 29 height 10
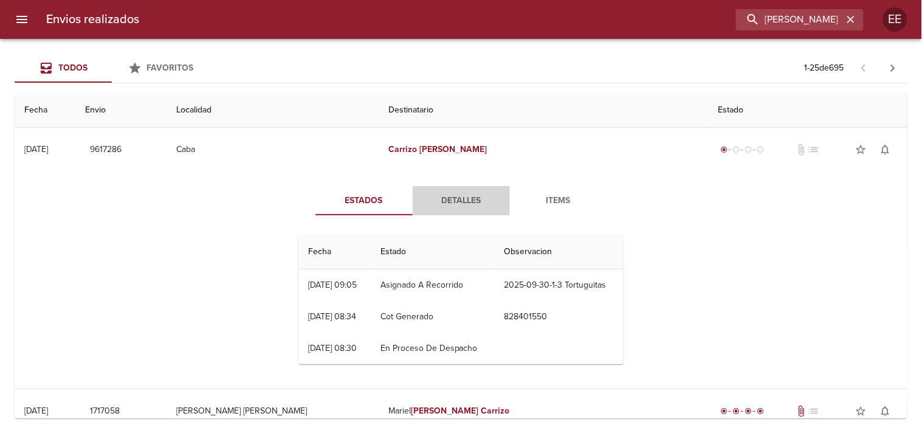
click at [440, 194] on span "Detalles" at bounding box center [461, 200] width 83 height 15
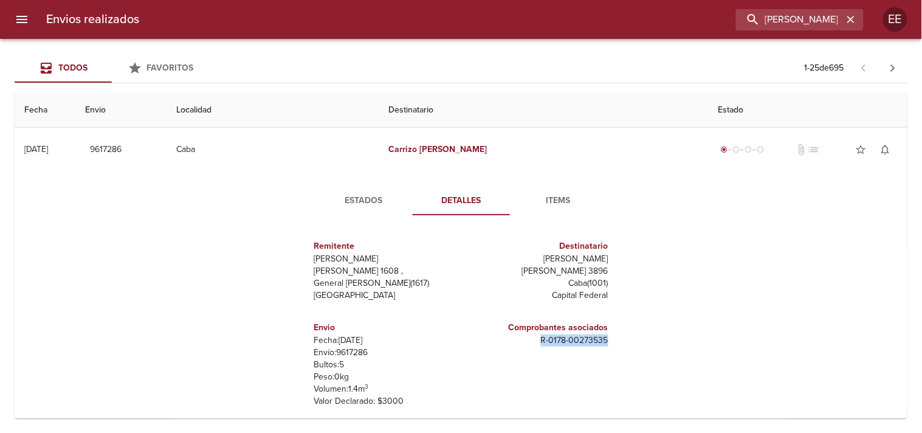
drag, startPoint x: 529, startPoint y: 340, endPoint x: 610, endPoint y: 342, distance: 80.2
click at [610, 342] on div "Remitente Wamaro Tortuguitas Raul [STREET_ADDRESS][PERSON_NAME] Destinatario [P…" at bounding box center [461, 346] width 335 height 242
click at [769, 26] on input "[PERSON_NAME]" at bounding box center [765, 19] width 156 height 21
click at [768, 23] on input "[PERSON_NAME]" at bounding box center [765, 19] width 156 height 21
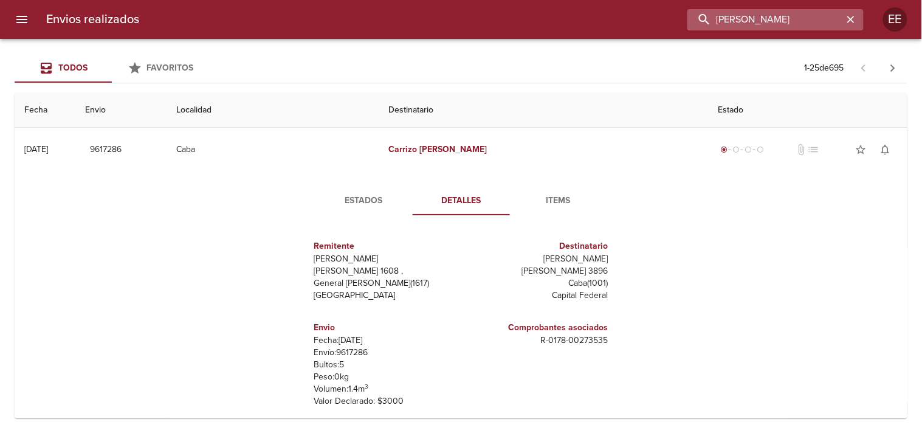
click at [768, 23] on input "[PERSON_NAME]" at bounding box center [765, 19] width 156 height 21
type input "[PERSON_NAME]"
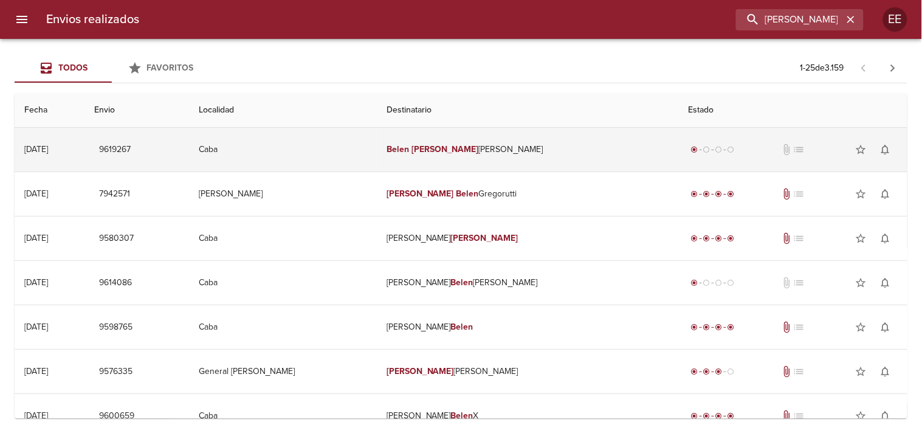
click at [474, 132] on td "Belen [PERSON_NAME]" at bounding box center [528, 150] width 302 height 44
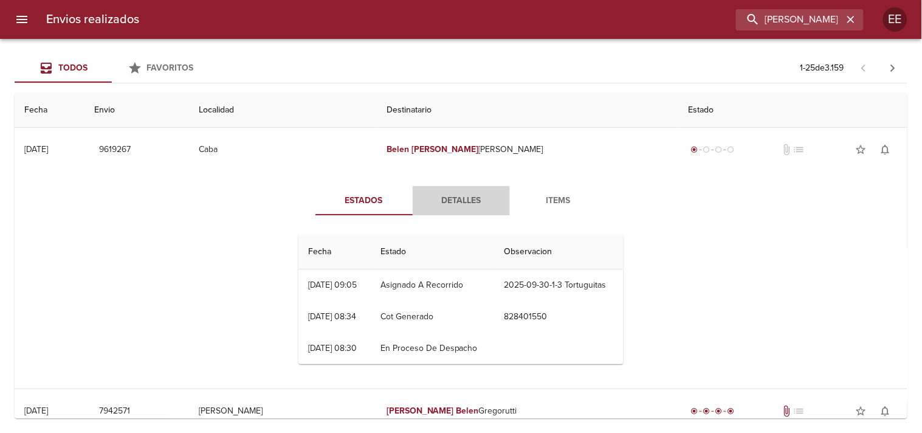
click at [450, 203] on span "Detalles" at bounding box center [461, 200] width 83 height 15
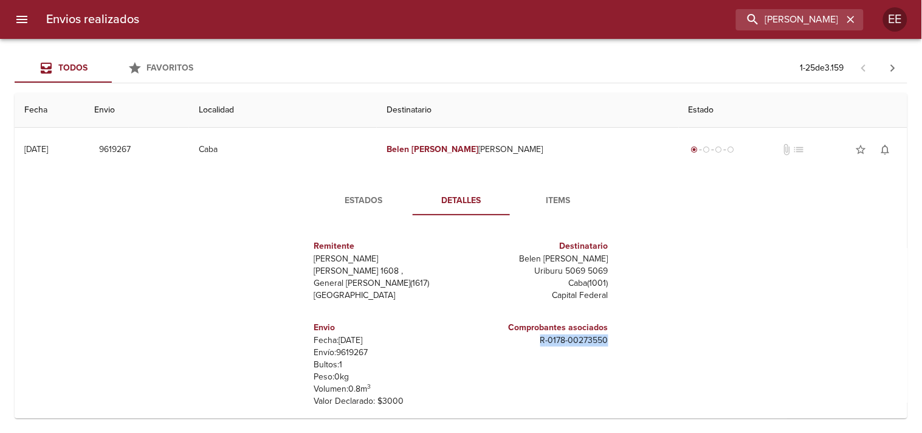
drag, startPoint x: 526, startPoint y: 350, endPoint x: 605, endPoint y: 349, distance: 79.0
click at [605, 349] on div "Remitente [PERSON_NAME] Raul [STREET_ADDRESS][PERSON_NAME] Destinatario Belen […" at bounding box center [461, 346] width 335 height 243
click at [796, 22] on input "[PERSON_NAME]" at bounding box center [765, 19] width 156 height 21
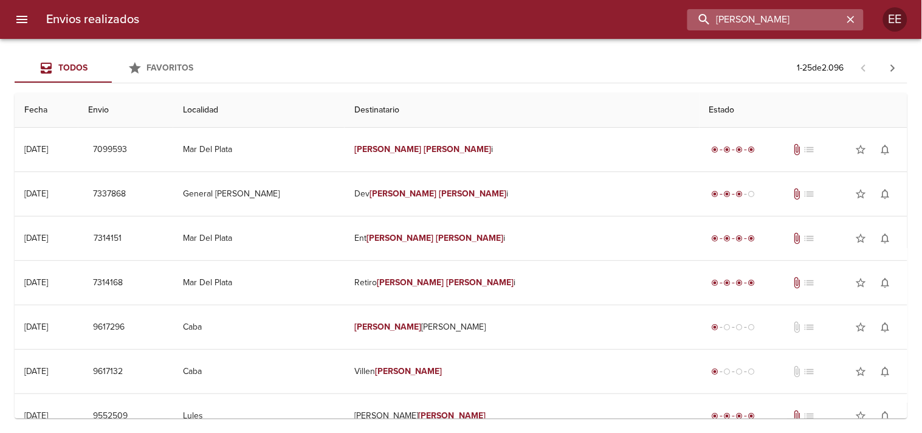
click at [798, 22] on input "[PERSON_NAME]" at bounding box center [765, 19] width 156 height 21
type input "[PERSON_NAME]"
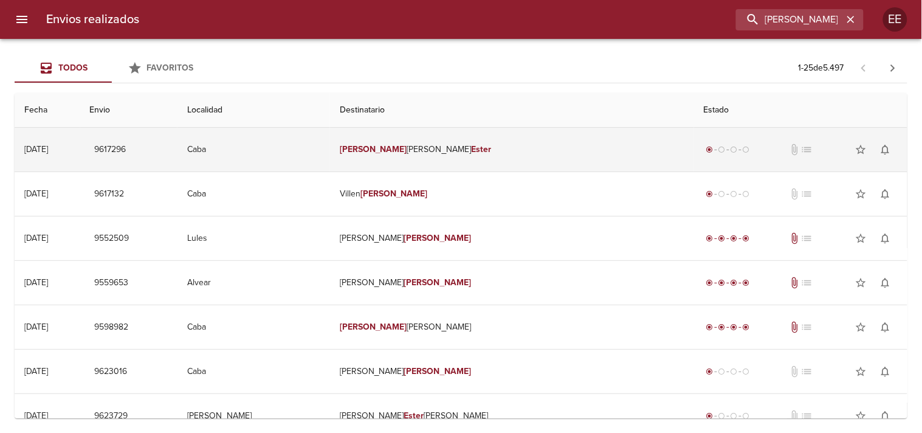
click at [501, 148] on td "[PERSON_NAME]" at bounding box center [512, 150] width 364 height 44
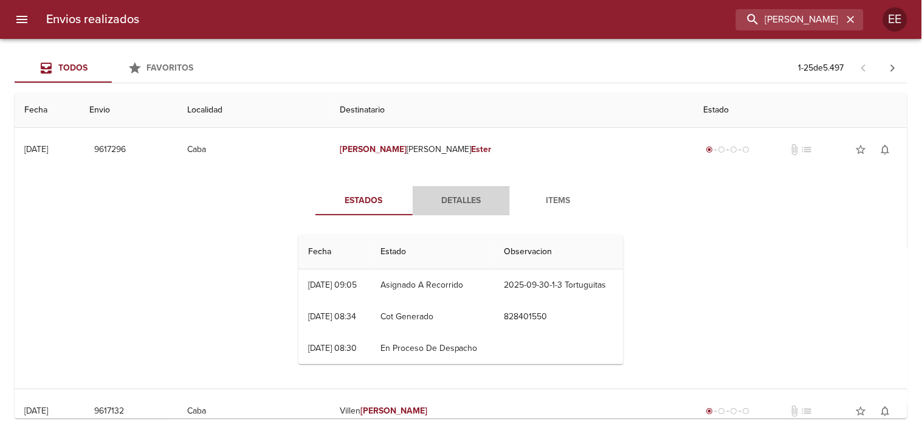
drag, startPoint x: 447, startPoint y: 208, endPoint x: 447, endPoint y: 199, distance: 9.1
click at [447, 207] on span "Detalles" at bounding box center [461, 200] width 83 height 15
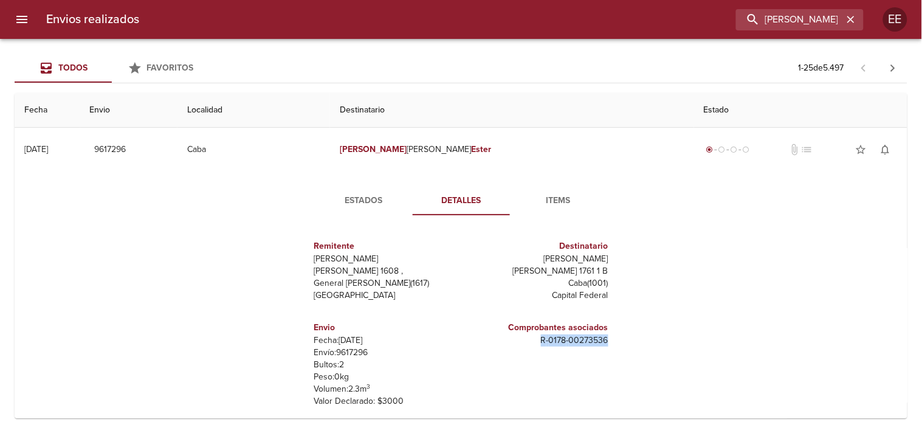
drag, startPoint x: 532, startPoint y: 344, endPoint x: 612, endPoint y: 337, distance: 80.5
click at [612, 337] on div "Remitente Wamaro Tortuguitas Raul [STREET_ADDRESS][PERSON_NAME] Destinatario [P…" at bounding box center [461, 346] width 335 height 243
click at [775, 31] on div "Envios realizados [PERSON_NAME] EE" at bounding box center [461, 19] width 922 height 39
click at [775, 29] on input "[PERSON_NAME]" at bounding box center [765, 19] width 156 height 21
click at [774, 24] on input "[PERSON_NAME]" at bounding box center [765, 19] width 156 height 21
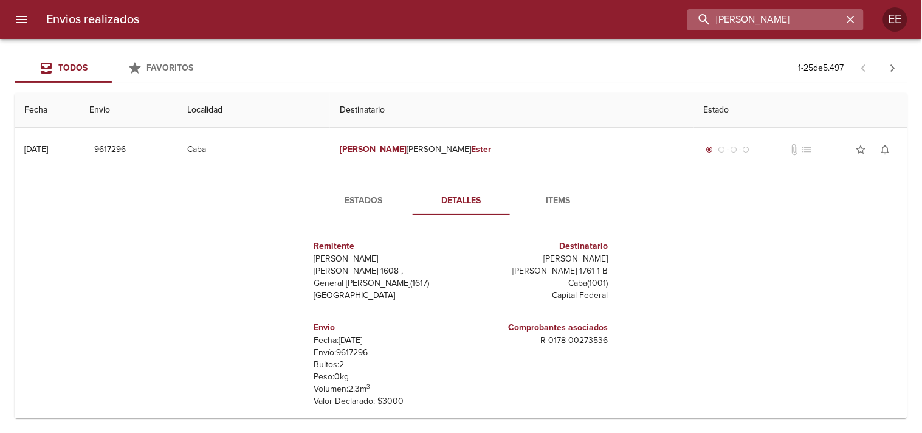
click at [774, 24] on input "[PERSON_NAME]" at bounding box center [765, 19] width 156 height 21
type input "[PERSON_NAME] [PERSON_NAME]"
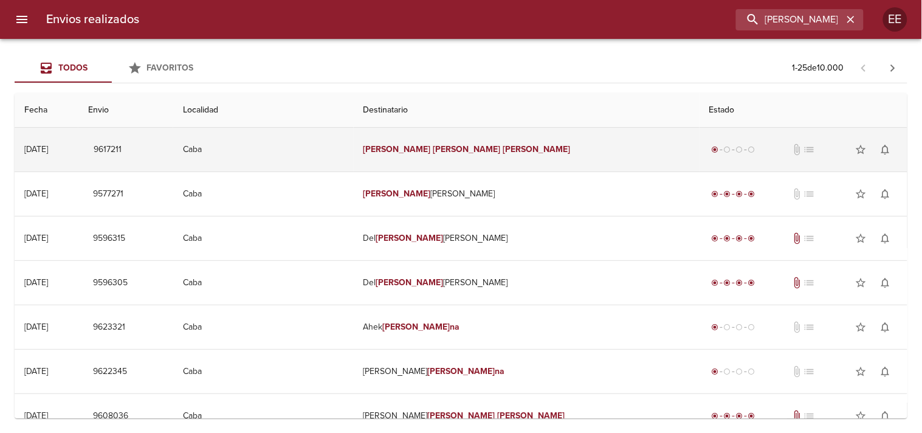
drag, startPoint x: 464, startPoint y: 153, endPoint x: 465, endPoint y: 142, distance: 10.3
click at [503, 152] on em "[PERSON_NAME]" at bounding box center [536, 149] width 67 height 10
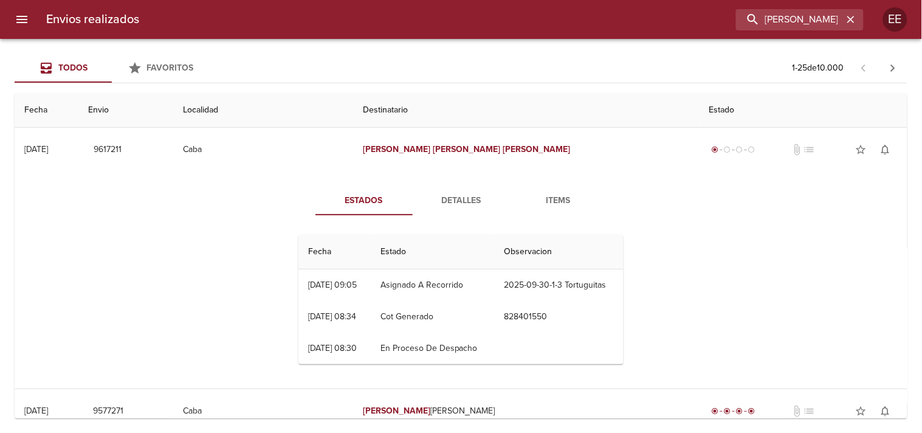
click at [455, 202] on span "Detalles" at bounding box center [461, 200] width 83 height 15
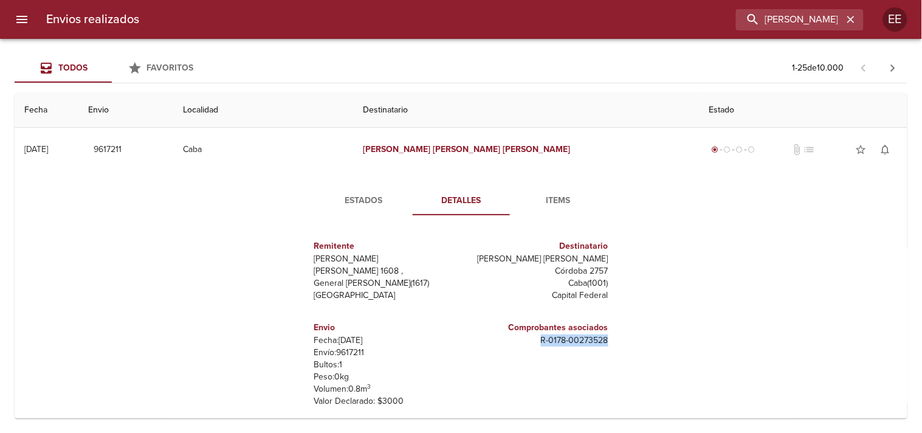
drag, startPoint x: 535, startPoint y: 349, endPoint x: 636, endPoint y: 348, distance: 101.5
click at [636, 348] on div "Estados Detalles Items Remitente [PERSON_NAME] [PERSON_NAME] 1608 , General [PE…" at bounding box center [460, 326] width 873 height 310
click at [808, 14] on input "[PERSON_NAME] [PERSON_NAME]" at bounding box center [765, 19] width 156 height 21
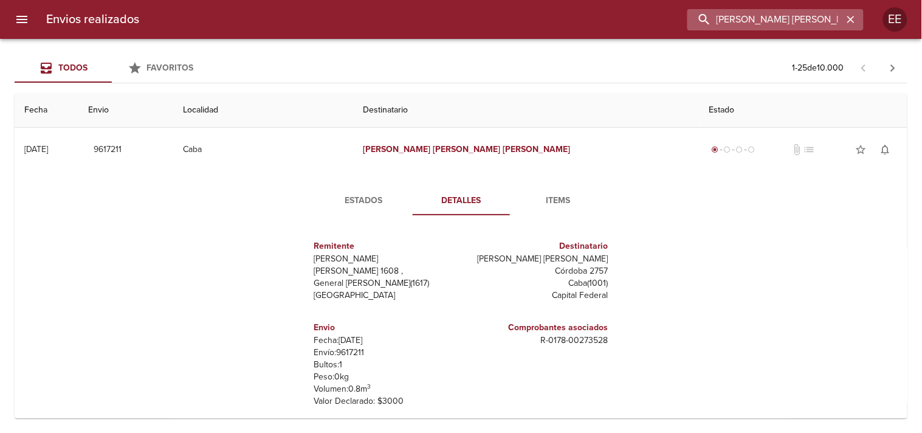
click at [808, 14] on input "[PERSON_NAME] [PERSON_NAME]" at bounding box center [765, 19] width 156 height 21
drag, startPoint x: 788, startPoint y: 21, endPoint x: 530, endPoint y: 13, distance: 257.8
click at [530, 13] on div "[PERSON_NAME]" at bounding box center [506, 19] width 715 height 21
type input "[PERSON_NAME]"
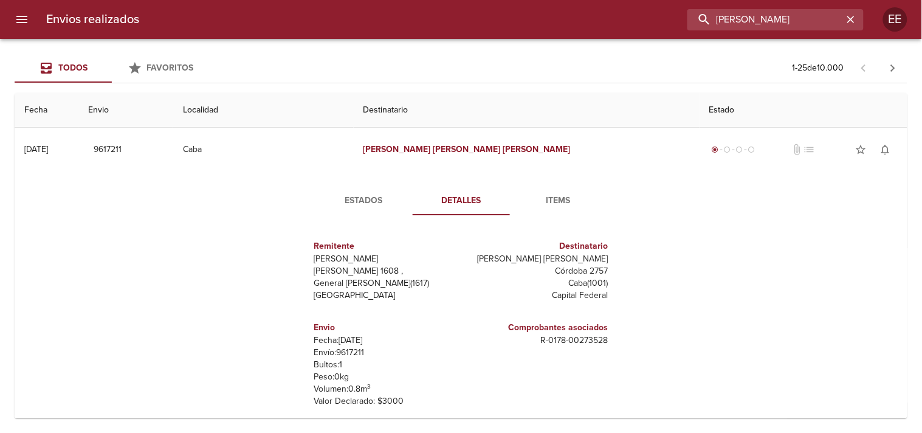
type input "[PERSON_NAME]"
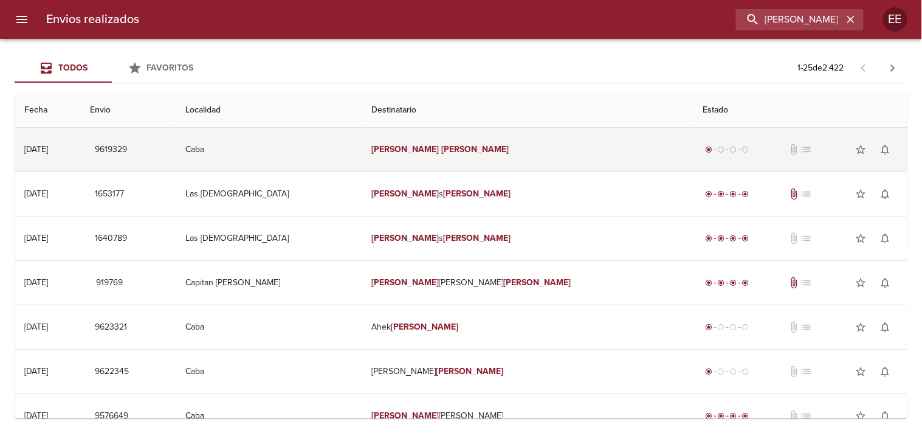
click at [452, 154] on em "[PERSON_NAME]" at bounding box center [474, 149] width 67 height 10
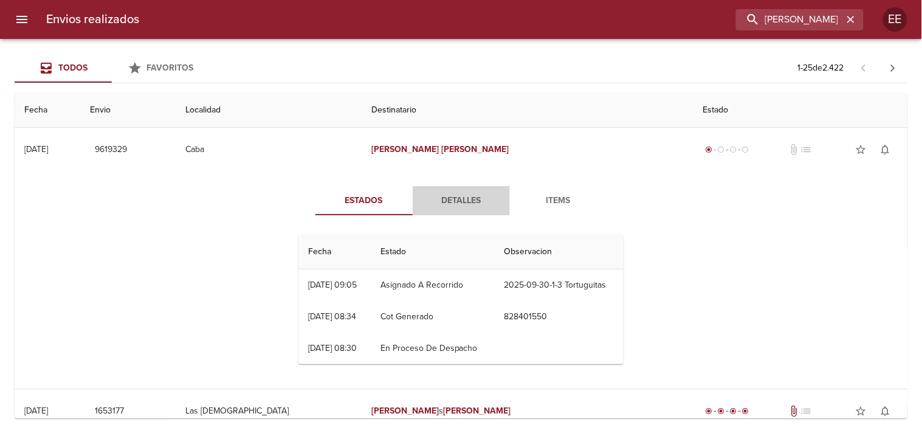
click at [444, 208] on button "Detalles" at bounding box center [461, 200] width 97 height 29
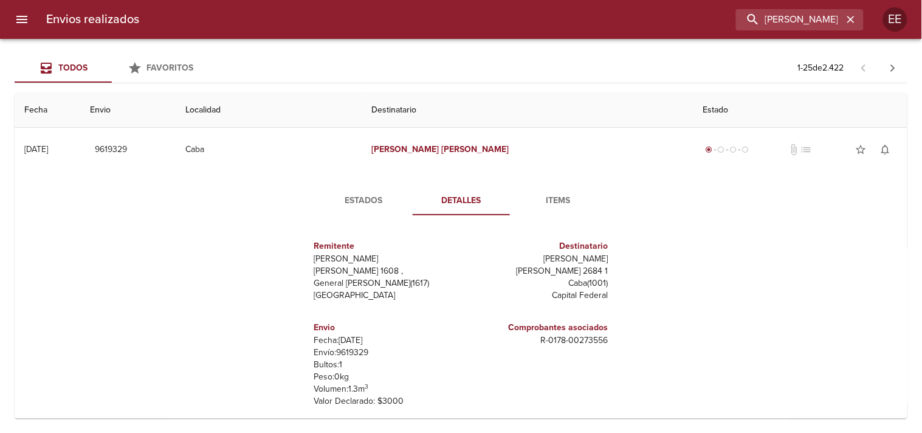
click at [537, 345] on div "Comprobantes asociados R - 0178 - 00273556" at bounding box center [537, 333] width 142 height 35
drag, startPoint x: 535, startPoint y: 345, endPoint x: 603, endPoint y: 339, distance: 68.3
click at [603, 339] on div "Comprobantes asociados R - 0178 - 00273556" at bounding box center [537, 364] width 152 height 106
click at [809, 28] on input "[PERSON_NAME]" at bounding box center [765, 19] width 156 height 21
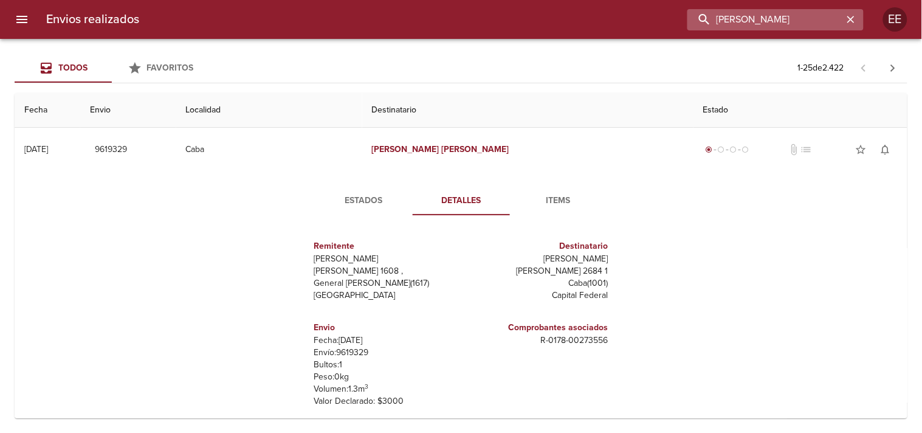
click at [809, 28] on input "[PERSON_NAME]" at bounding box center [765, 19] width 156 height 21
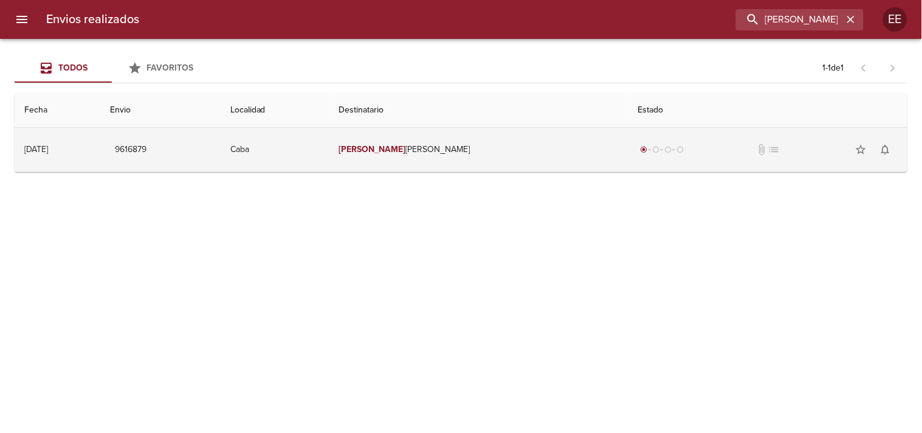
click at [329, 158] on td "Caba" at bounding box center [275, 150] width 108 height 44
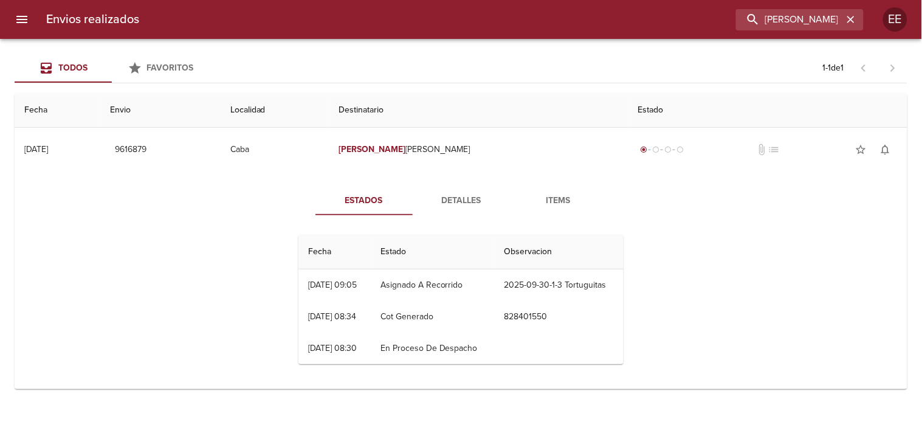
click at [461, 183] on div "Estados Detalles Items Fecha Estado Observacion 29/09 [DATE] 09:05 Asignado A R…" at bounding box center [460, 279] width 873 height 217
click at [445, 233] on div "Fecha Estado Observacion 29/09 [DATE] 09:05 Asignado A Recorrido 2025-09-30-1-3…" at bounding box center [461, 299] width 335 height 149
click at [449, 197] on span "Detalles" at bounding box center [461, 200] width 83 height 15
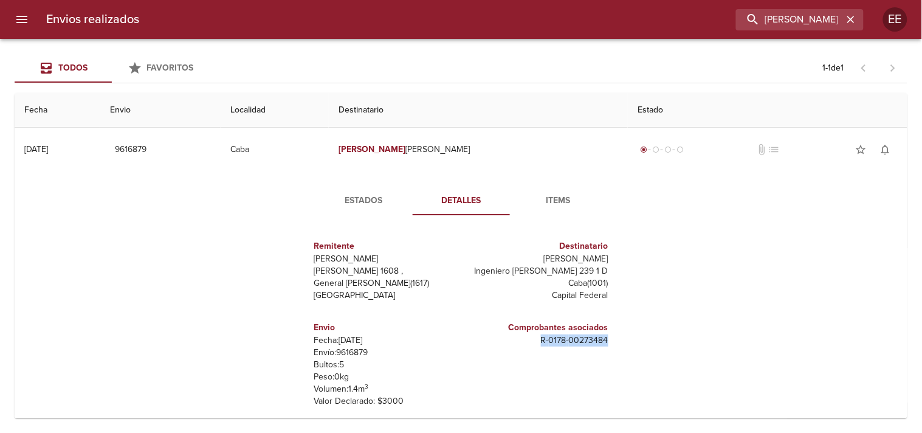
drag, startPoint x: 523, startPoint y: 343, endPoint x: 617, endPoint y: 341, distance: 93.6
click at [617, 341] on div "Remitente [PERSON_NAME] Raul [STREET_ADDRESS][PERSON_NAME] Destinatario [PERSON…" at bounding box center [461, 346] width 335 height 242
click at [780, 29] on input "[PERSON_NAME]" at bounding box center [765, 19] width 156 height 21
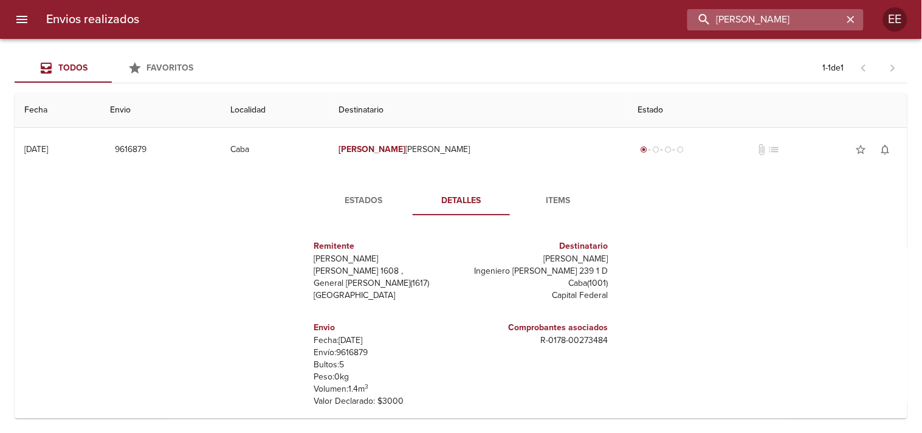
paste input "[PERSON_NAME]"
type input "[PERSON_NAME]"
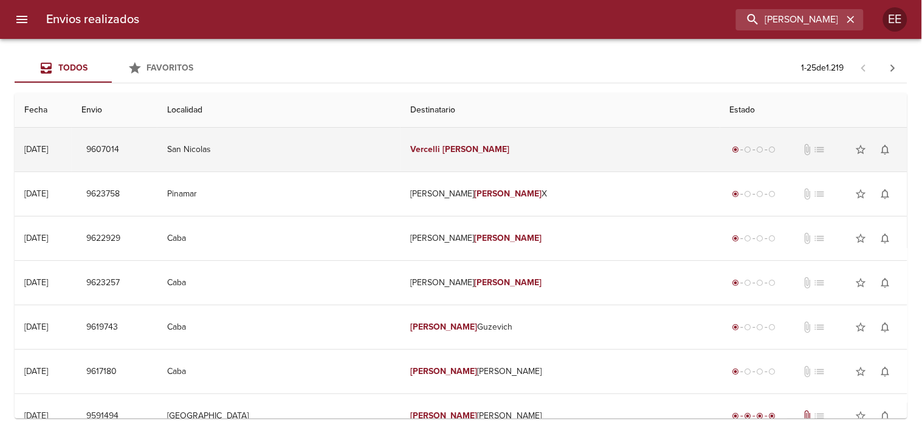
click at [469, 151] on em "[PERSON_NAME]" at bounding box center [475, 149] width 67 height 10
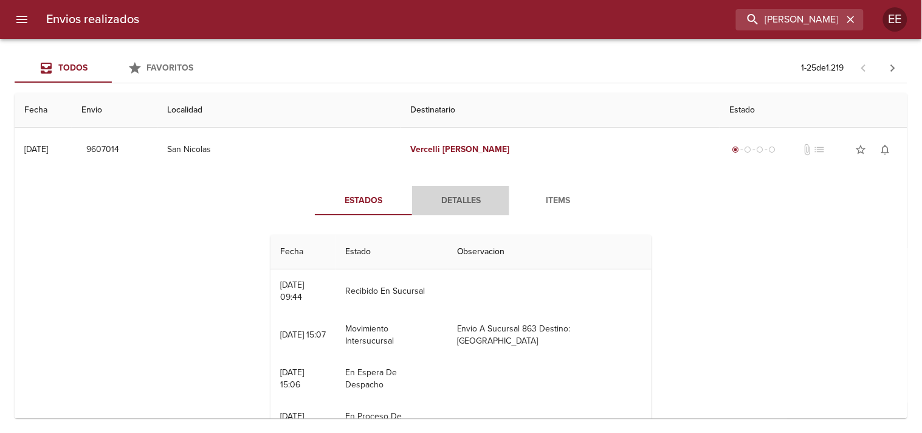
click at [467, 199] on span "Detalles" at bounding box center [460, 200] width 83 height 15
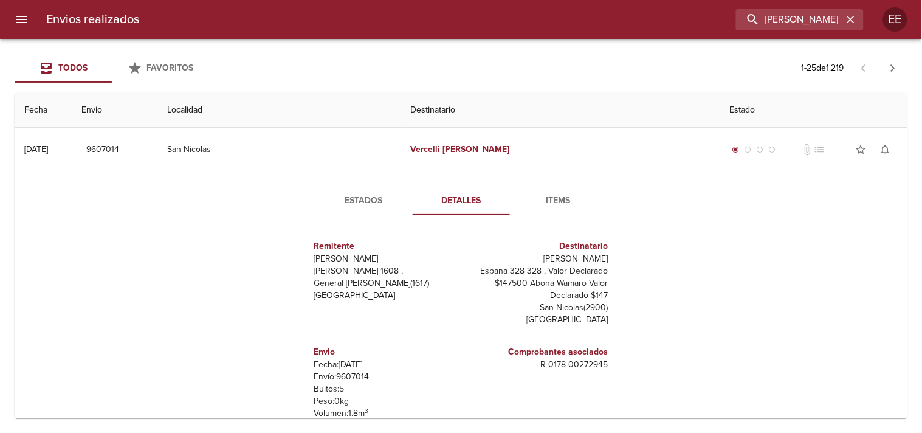
click at [356, 376] on p "Envío: 9607014" at bounding box center [385, 377] width 142 height 12
